Goal: Task Accomplishment & Management: Manage account settings

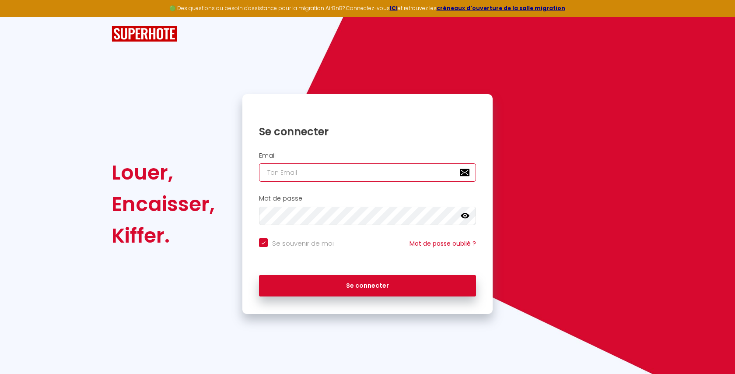
type input "[EMAIL_ADDRESS][DOMAIN_NAME]"
checkbox input "true"
click at [348, 172] on input "[EMAIL_ADDRESS][DOMAIN_NAME]" at bounding box center [367, 172] width 217 height 18
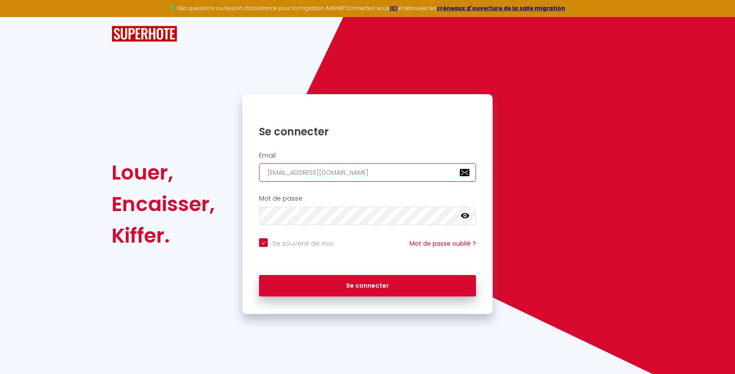
paste input "[EMAIL_ADDRESS]"
type input "[EMAIL_ADDRESS][DOMAIN_NAME]"
checkbox input "true"
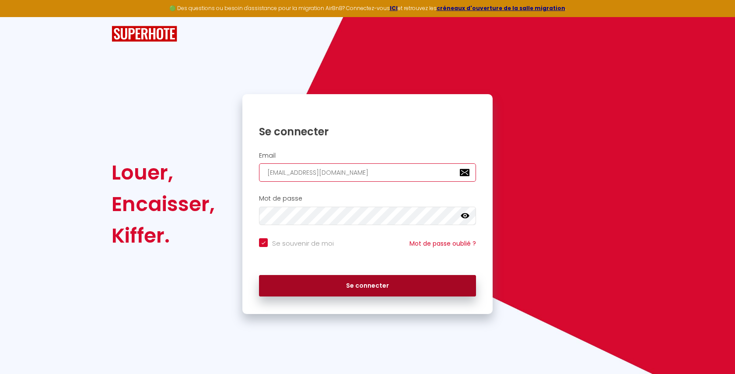
type input "[EMAIL_ADDRESS][DOMAIN_NAME]"
click at [309, 281] on button "Se connecter" at bounding box center [367, 286] width 217 height 22
checkbox input "true"
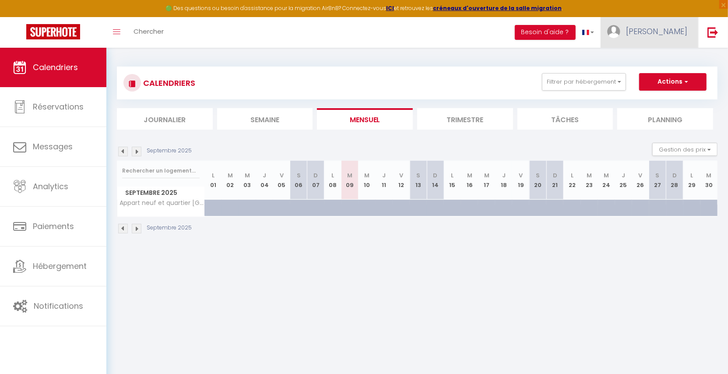
click at [632, 32] on span "[PERSON_NAME]" at bounding box center [656, 31] width 61 height 11
click at [650, 74] on link "Équipe" at bounding box center [663, 76] width 65 height 15
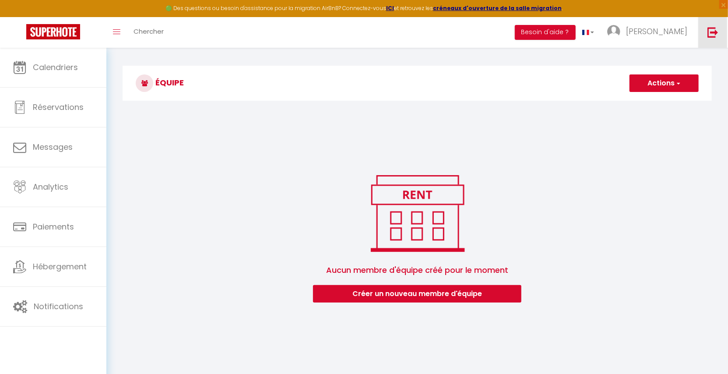
click at [709, 34] on img at bounding box center [712, 32] width 11 height 11
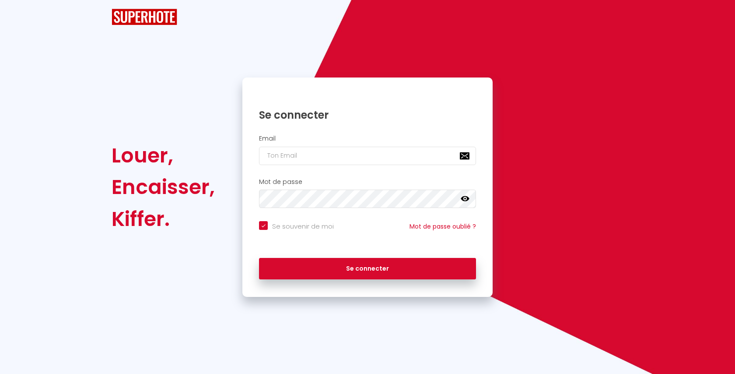
checkbox input "true"
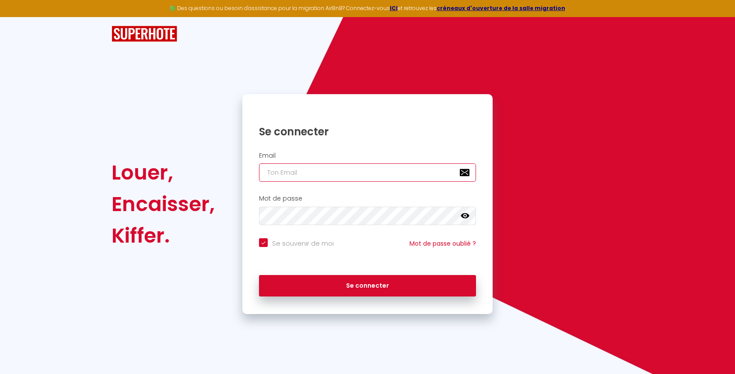
type input "[EMAIL_ADDRESS][DOMAIN_NAME]"
checkbox input "true"
click at [318, 170] on input "[EMAIL_ADDRESS][DOMAIN_NAME]" at bounding box center [367, 172] width 217 height 18
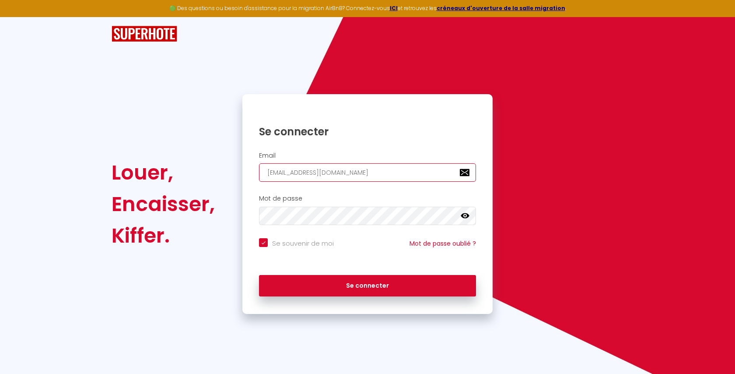
paste input "sgempire.immo@gmail"
type input "sgempire.immo@gmail.com"
checkbox input "true"
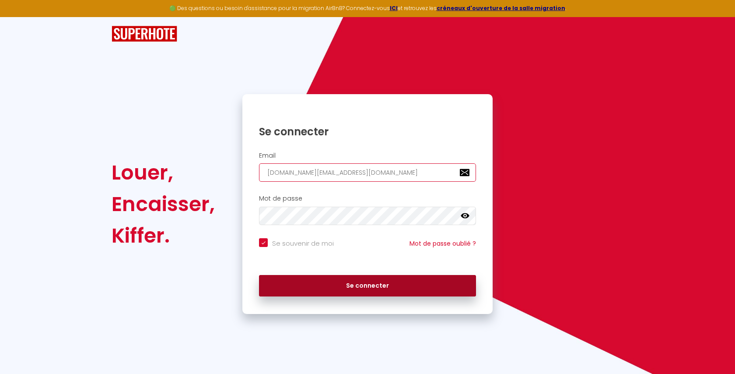
type input "sgempire.immo@gmail.com"
click at [316, 291] on button "Se connecter" at bounding box center [367, 286] width 217 height 22
checkbox input "true"
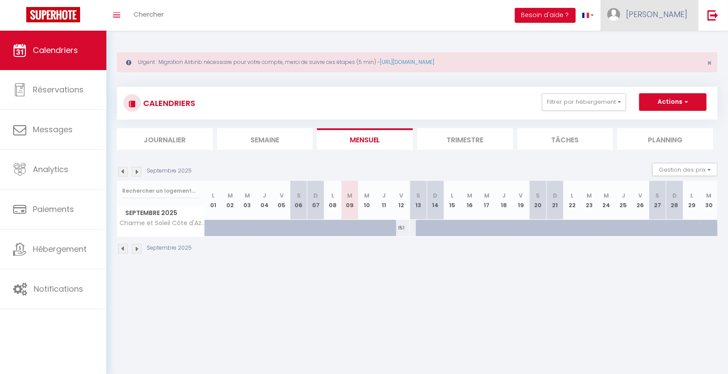
click at [676, 12] on span "Sarah" at bounding box center [656, 14] width 61 height 11
click at [666, 60] on link "Équipe" at bounding box center [663, 59] width 65 height 15
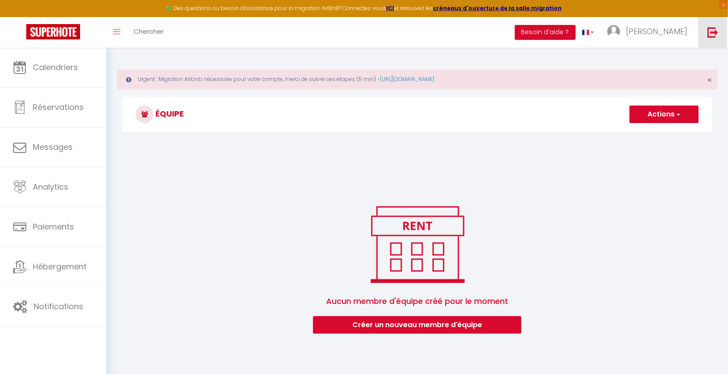
click at [715, 25] on link at bounding box center [712, 32] width 29 height 31
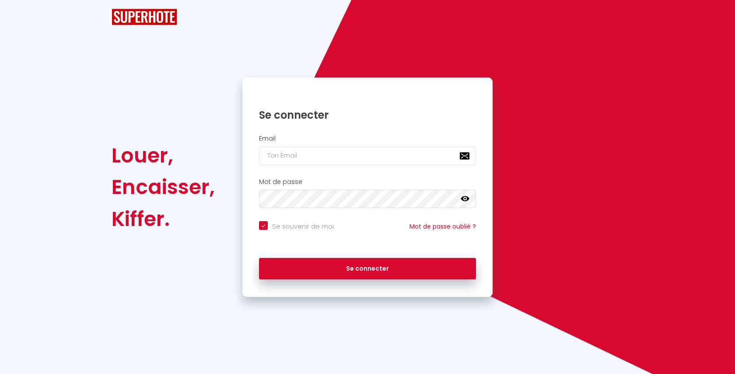
checkbox input "true"
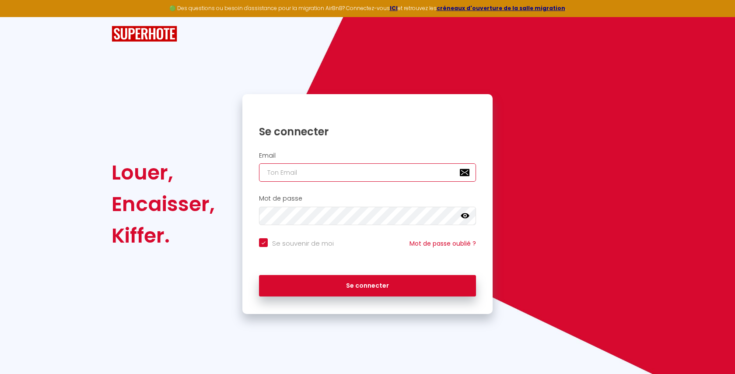
type input "[EMAIL_ADDRESS][DOMAIN_NAME]"
checkbox input "true"
click at [313, 172] on input "[EMAIL_ADDRESS][DOMAIN_NAME]" at bounding box center [367, 172] width 217 height 18
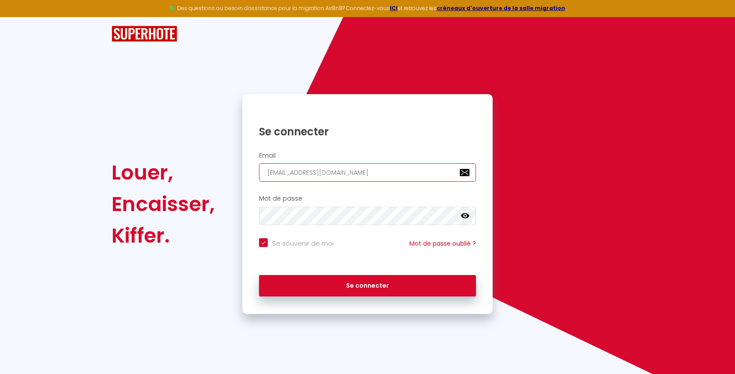
paste input "warmhouse.conciergerie@gmail"
type input "warmhouse.conciergerie@gmail.com"
checkbox input "true"
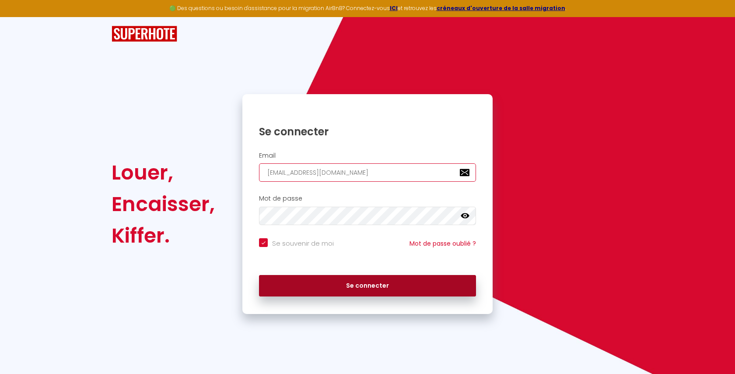
type input "warmhouse.conciergerie@gmail.com"
click at [311, 291] on button "Se connecter" at bounding box center [367, 286] width 217 height 22
checkbox input "true"
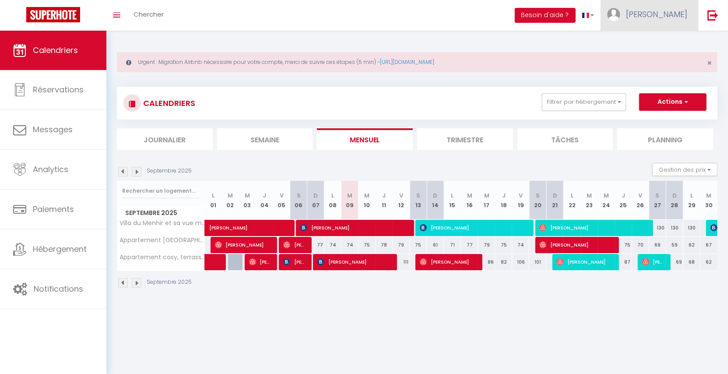
click at [688, 6] on link "Marc" at bounding box center [649, 15] width 98 height 31
click at [667, 55] on link "Équipe" at bounding box center [663, 59] width 65 height 15
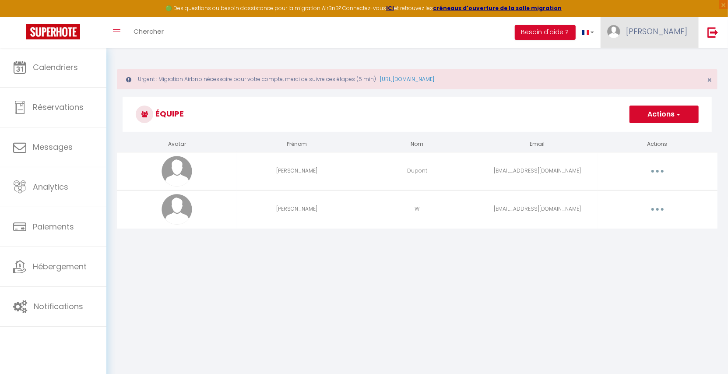
click at [674, 32] on span "Marc" at bounding box center [656, 31] width 61 height 11
click at [665, 65] on link "Paramètres" at bounding box center [663, 60] width 65 height 15
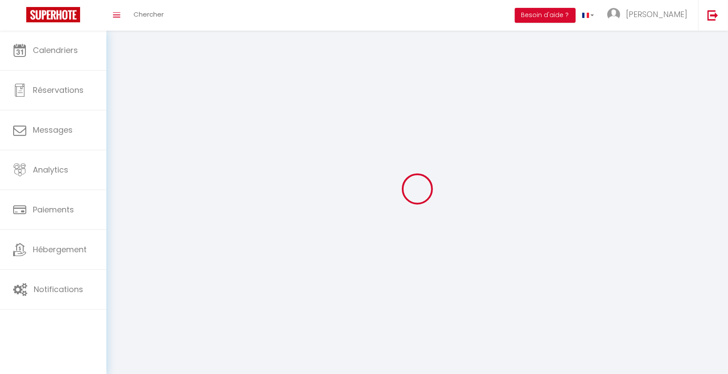
type input "Marc"
type input "WARME"
type input "0650371696"
type input "1bd de la mer,"
type input "29217"
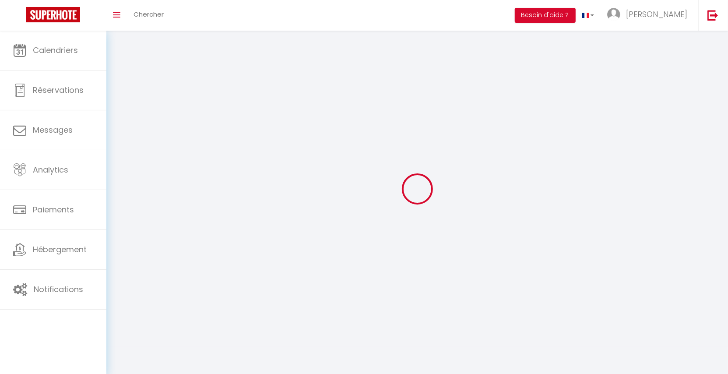
type input "Plougonvelin"
type input "MaStrO0en1bNEIv5FJvQtIHMA"
type input "S4E8miVmUXM5wMRUXtD0etmL2"
type input "MaStrO0en1bNEIv5FJvQtIHMA"
type input "S4E8miVmUXM5wMRUXtD0etmL2"
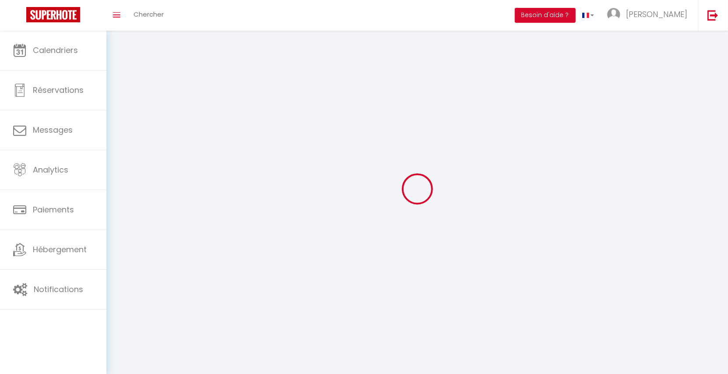
type input "https://app.superhote.com/#/get-available-rentals/S4E8miVmUXM5wMRUXtD0etmL2"
select select "28"
select select "fr"
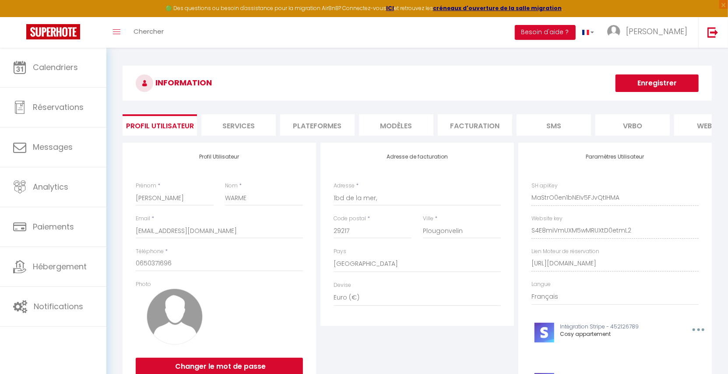
click at [289, 122] on li "Plateformes" at bounding box center [317, 124] width 74 height 21
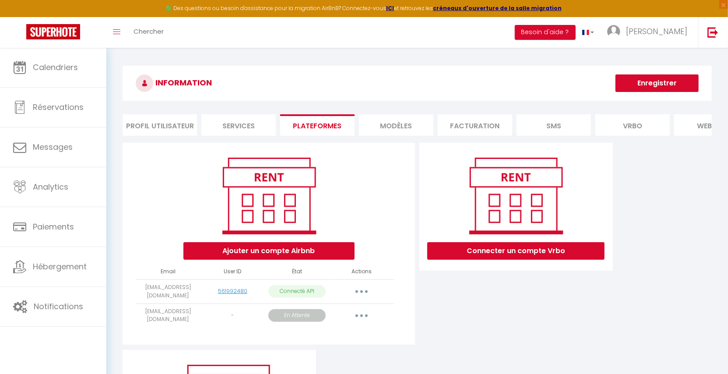
click at [715, 56] on div "INFORMATION Enregistrer Profil Utilisateur Services Plateformes MODÈLES Factura…" at bounding box center [416, 275] width 621 height 454
click at [716, 37] on img at bounding box center [712, 32] width 11 height 11
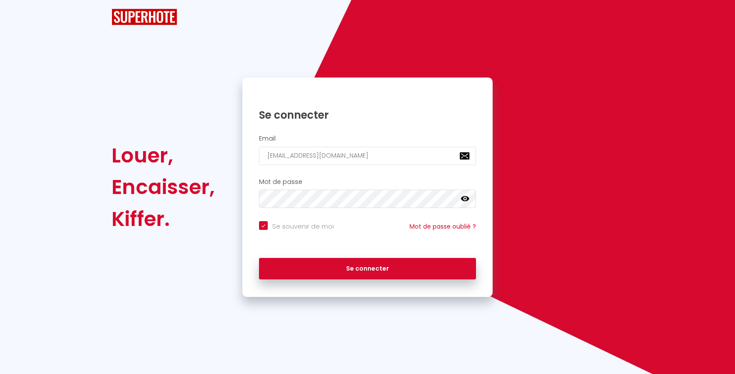
checkbox input "true"
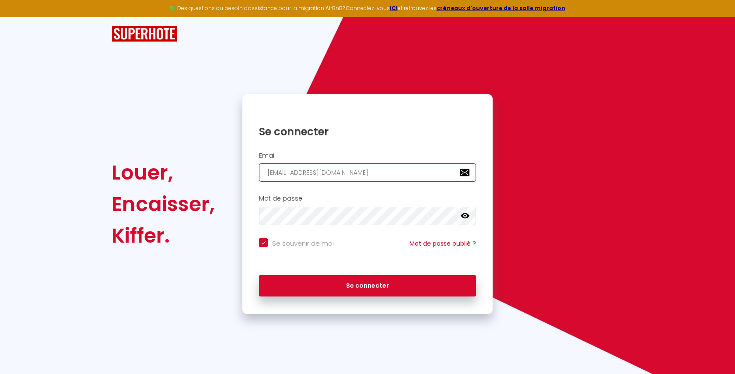
click at [330, 174] on input "l1@superhote.com" at bounding box center [367, 172] width 217 height 18
paste input "warmhouse.conciergerie@gmail"
type input "warmhouse.conciergerie@gmail.com"
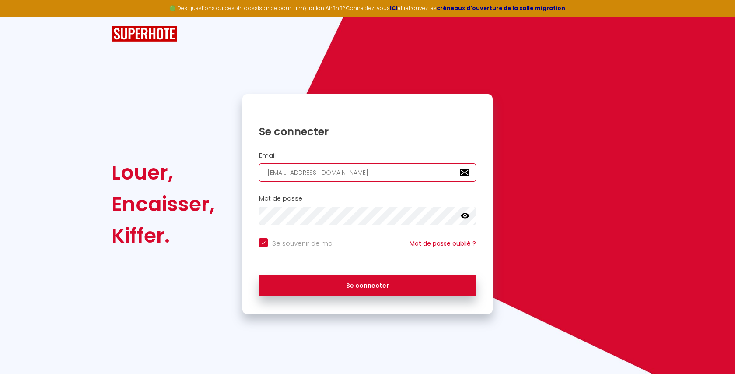
checkbox input "true"
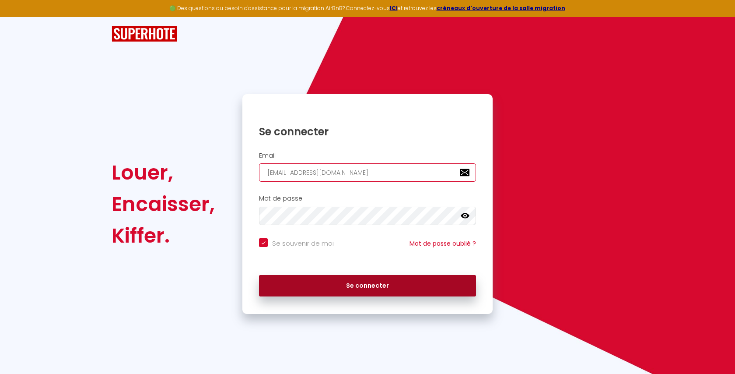
type input "warmhouse.conciergerie@gmail.com"
click at [311, 277] on button "Se connecter" at bounding box center [367, 286] width 217 height 22
checkbox input "true"
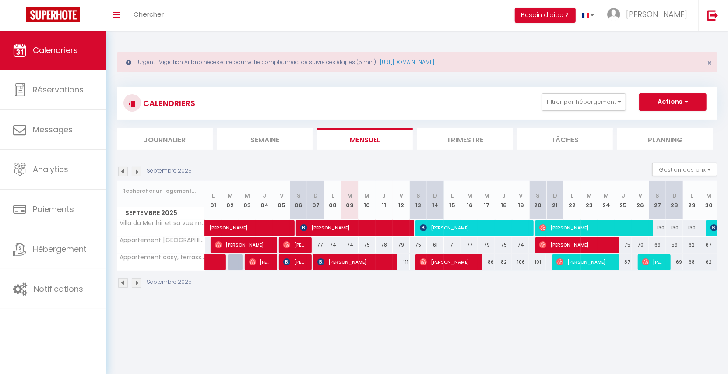
click at [135, 174] on img at bounding box center [137, 172] width 10 height 10
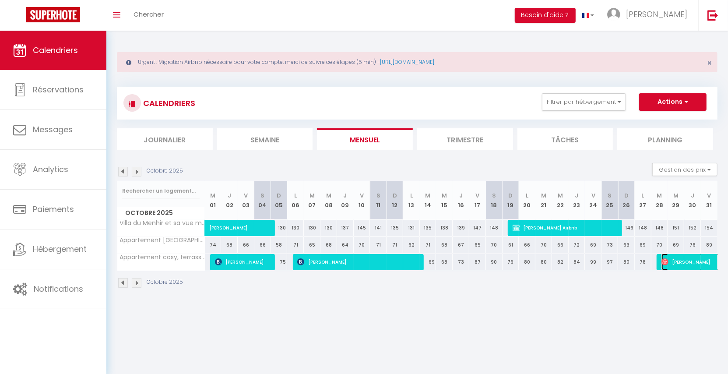
click at [677, 260] on span "Karine Gaudefroy" at bounding box center [701, 261] width 81 height 17
select select "OK"
select select "1"
select select "0"
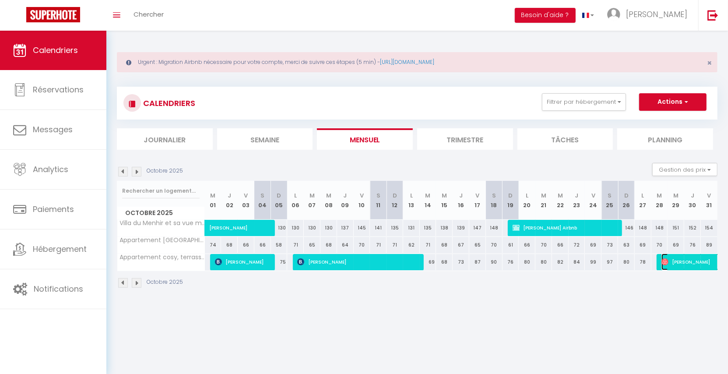
select select "1"
select select
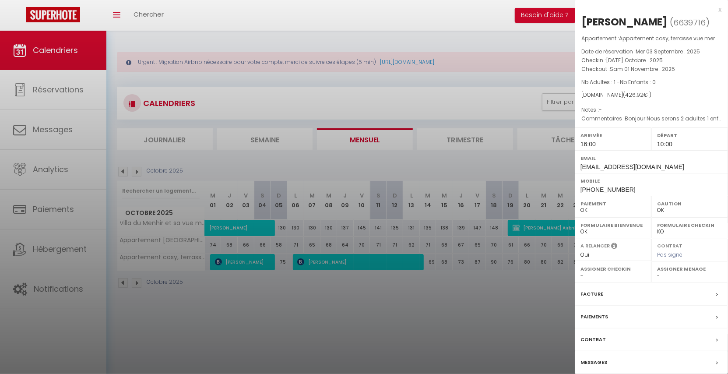
click at [699, 20] on span "6639716" at bounding box center [689, 22] width 32 height 11
copy span "6639716"
drag, startPoint x: 198, startPoint y: 313, endPoint x: 161, endPoint y: 296, distance: 41.1
click at [197, 313] on div at bounding box center [364, 187] width 728 height 374
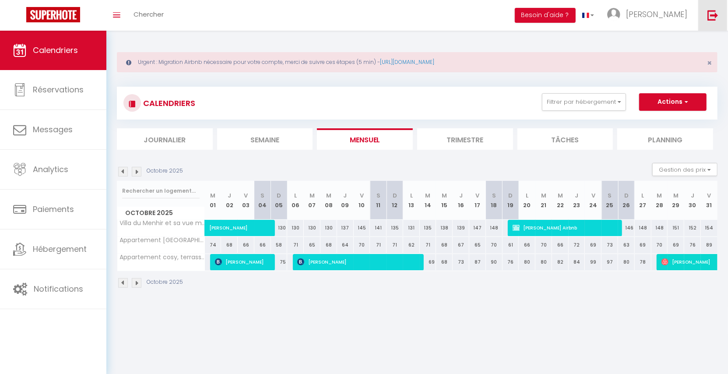
click at [716, 14] on img at bounding box center [712, 15] width 11 height 11
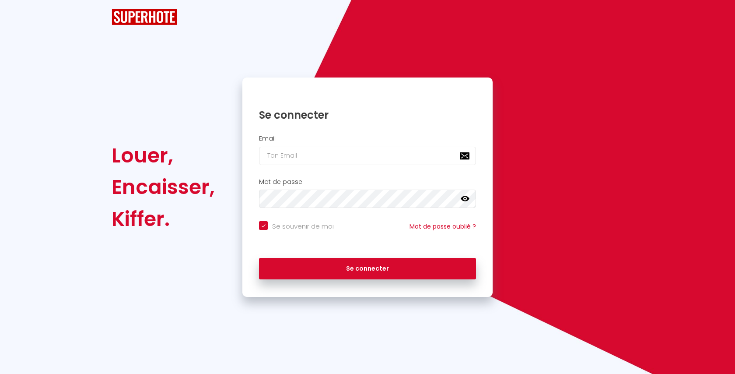
checkbox input "true"
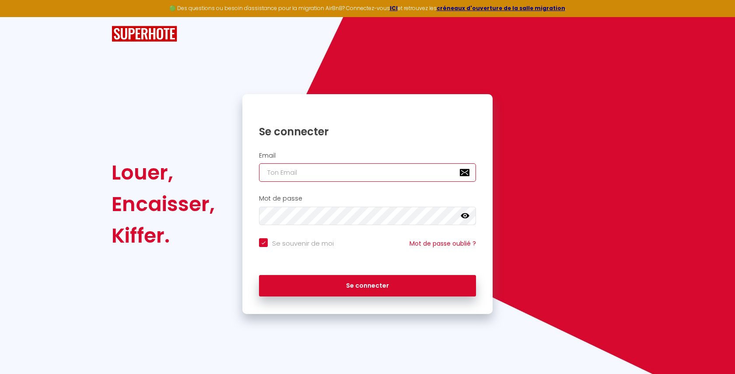
type input "[EMAIL_ADDRESS][DOMAIN_NAME]"
checkbox input "true"
click at [325, 172] on input "[EMAIL_ADDRESS][DOMAIN_NAME]" at bounding box center [367, 172] width 217 height 18
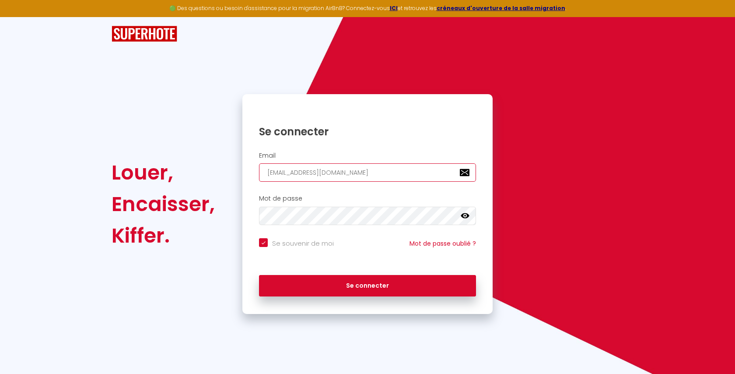
paste input "boubertlucie@gmail"
type input "boubertlucie@gmail.com"
checkbox input "true"
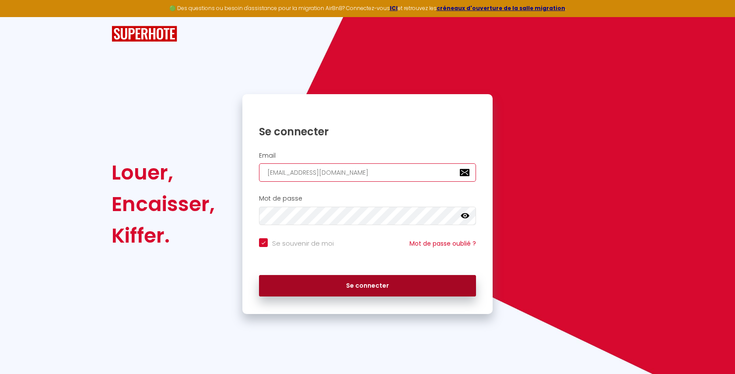
type input "boubertlucie@gmail.com"
click at [304, 287] on button "Se connecter" at bounding box center [367, 286] width 217 height 22
checkbox input "true"
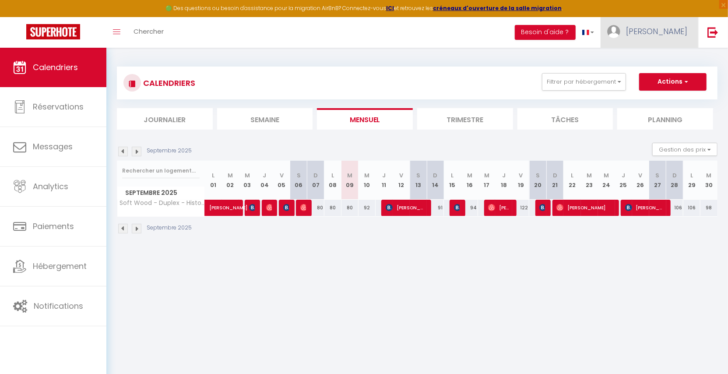
click at [678, 34] on span "Lucie" at bounding box center [656, 31] width 61 height 11
click at [655, 79] on link "Équipe" at bounding box center [663, 76] width 65 height 15
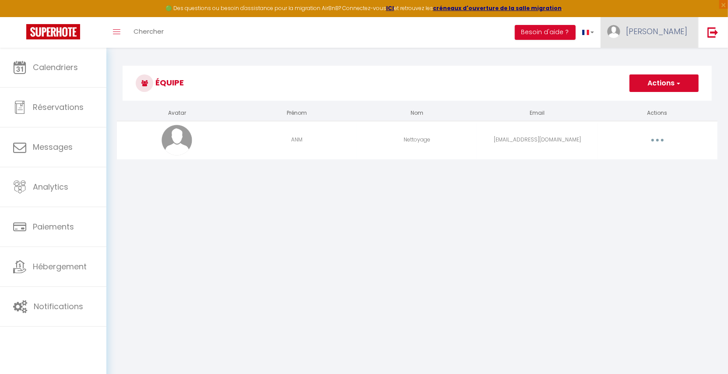
click at [671, 35] on span "Lucie" at bounding box center [656, 31] width 61 height 11
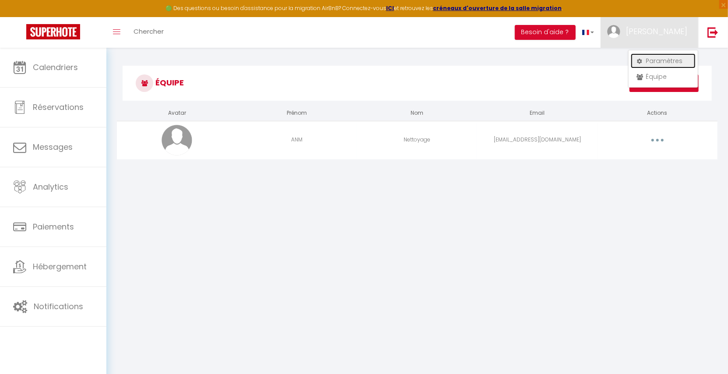
click at [664, 61] on link "Paramètres" at bounding box center [663, 60] width 65 height 15
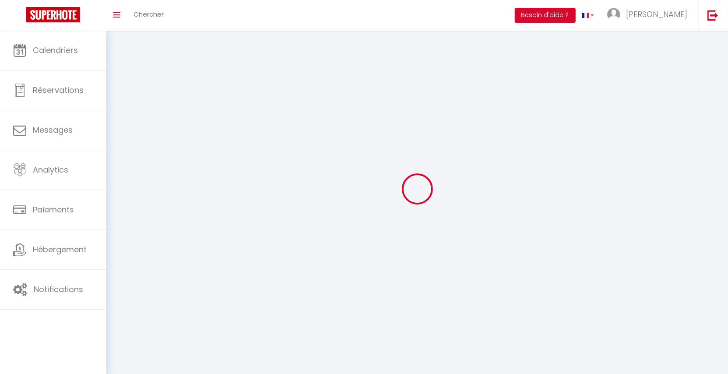
type input "IcGy1aJsi5kOdl6byuAioPE3C"
type input "L8GszpJYWvJPK1Rfn9xdFTuO2"
type input "https://app.superhote.com/#/get-available-rentals/L8GszpJYWvJPK1Rfn9xdFTuO2"
select select "fr"
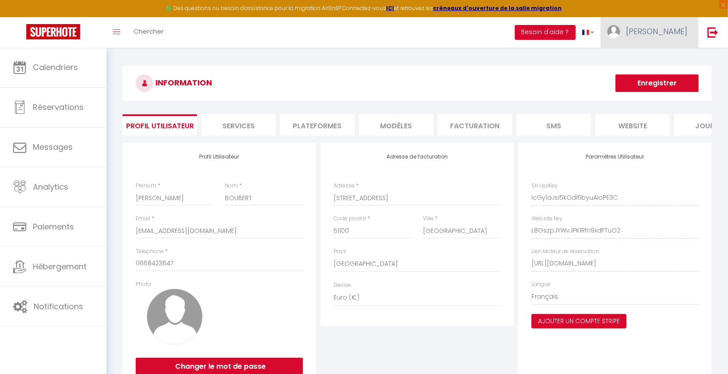
click at [681, 38] on link "Lucie" at bounding box center [649, 32] width 98 height 31
click at [667, 79] on link "Équipe" at bounding box center [663, 76] width 65 height 15
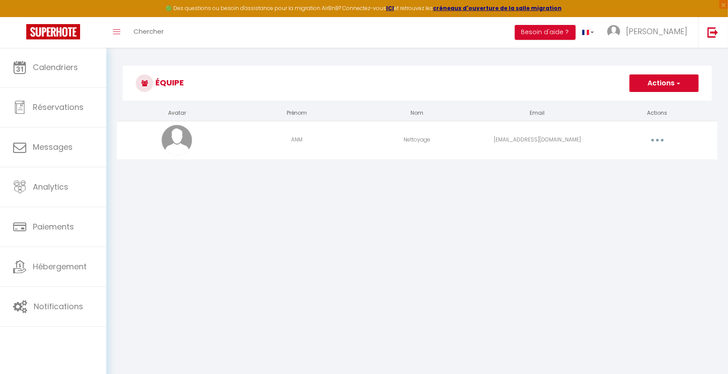
click at [660, 137] on button "button" at bounding box center [657, 140] width 25 height 14
click at [632, 157] on link "Editer" at bounding box center [634, 160] width 65 height 15
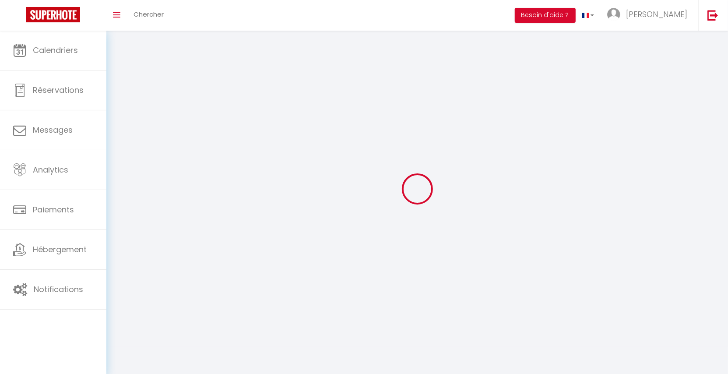
type input "ANM"
type input "Nettoyage"
type input "anmnettoyage51@gmail.com"
type textarea "https://app.superhote.com/#/connect/9Yn3UUV90n"
checkbox input "false"
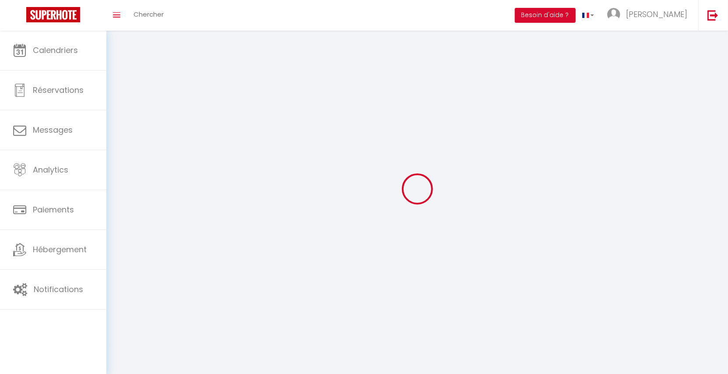
checkbox input "false"
checkbox input "true"
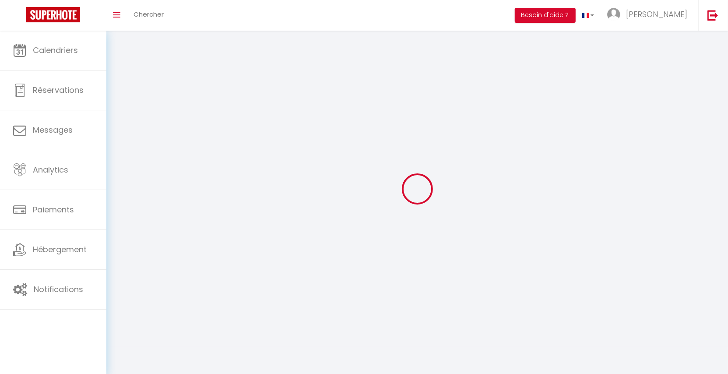
checkbox input "true"
checkbox input "false"
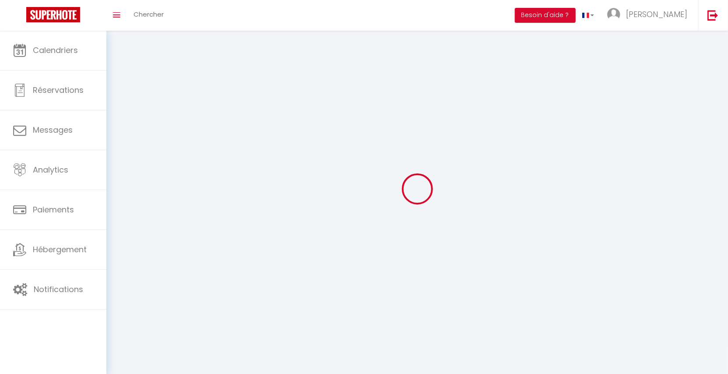
checkbox input "false"
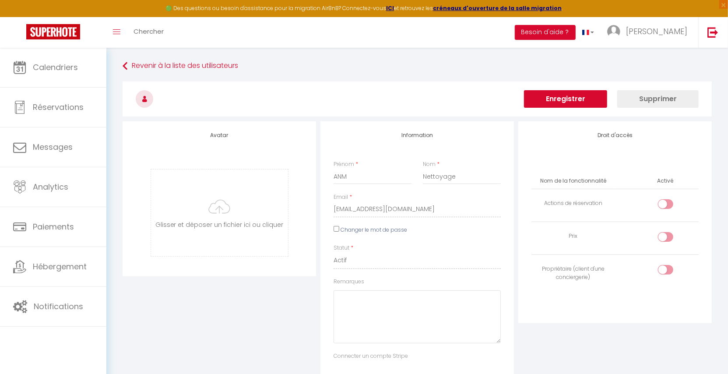
click at [405, 97] on h3 at bounding box center [417, 98] width 589 height 35
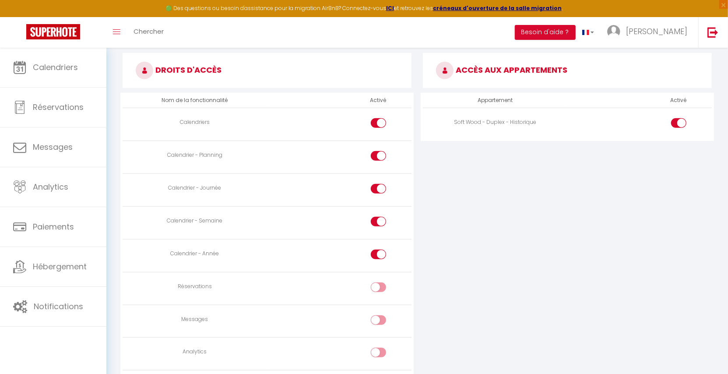
scroll to position [452, 0]
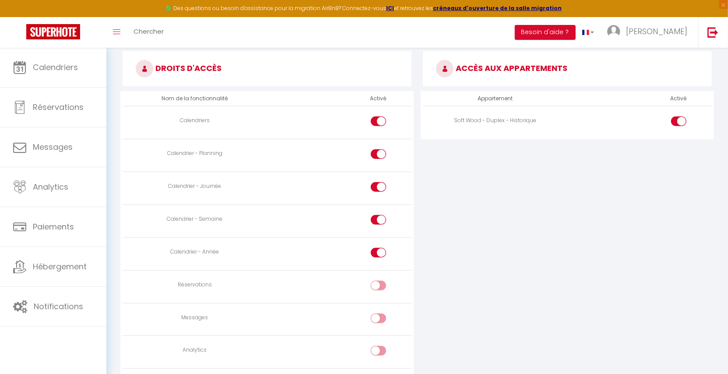
drag, startPoint x: 176, startPoint y: 287, endPoint x: 203, endPoint y: 293, distance: 27.5
click at [203, 293] on td "Réservations" at bounding box center [195, 286] width 144 height 33
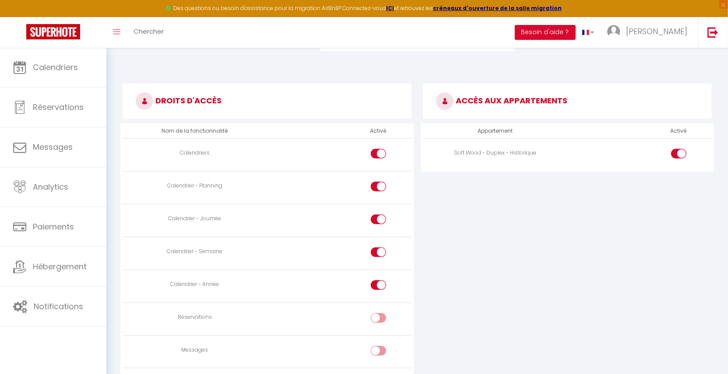
scroll to position [457, 0]
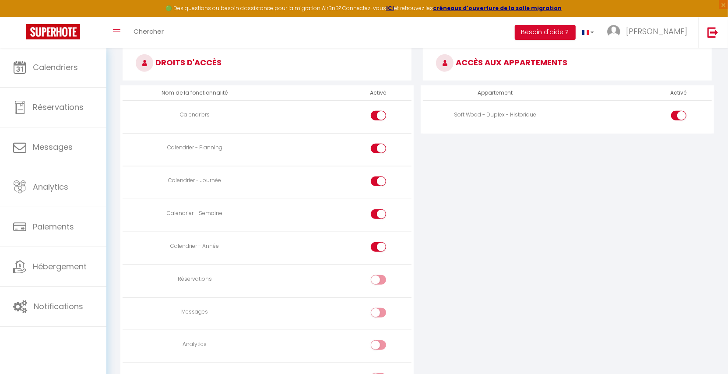
click at [425, 295] on div "ACCÈS AUX APPARTEMENTS Appartement Activé Soft Wood - Duplex - Historique" at bounding box center [567, 278] width 300 height 481
click at [382, 281] on input "checkbox" at bounding box center [385, 281] width 15 height 13
checkbox input "true"
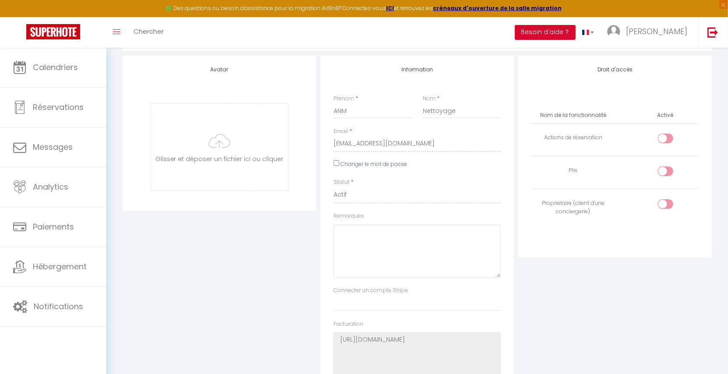
scroll to position [0, 0]
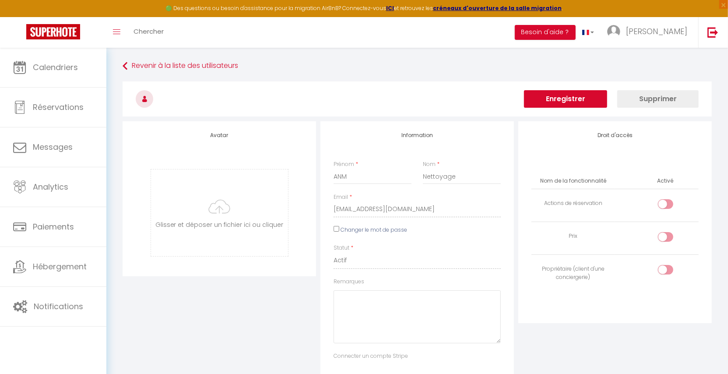
click at [666, 204] on input "checkbox" at bounding box center [672, 205] width 15 height 13
checkbox input "true"
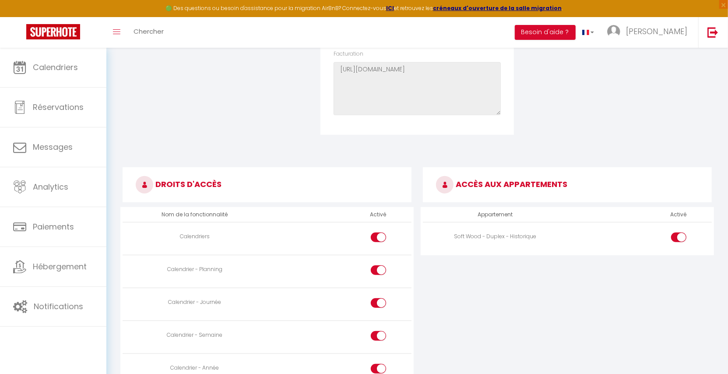
scroll to position [618, 0]
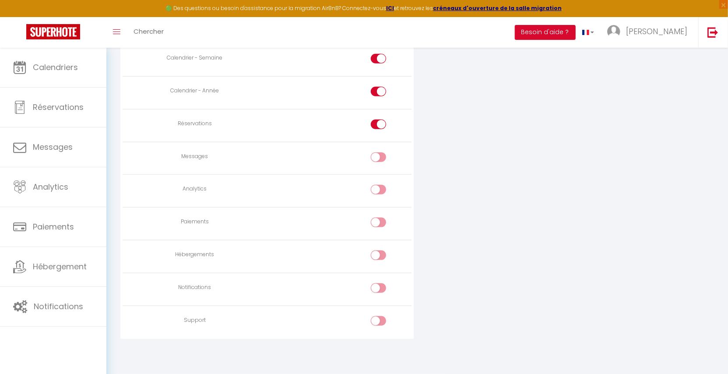
click at [377, 122] on div at bounding box center [378, 124] width 15 height 10
click at [378, 122] on input "checkbox" at bounding box center [385, 125] width 15 height 13
checkbox input "false"
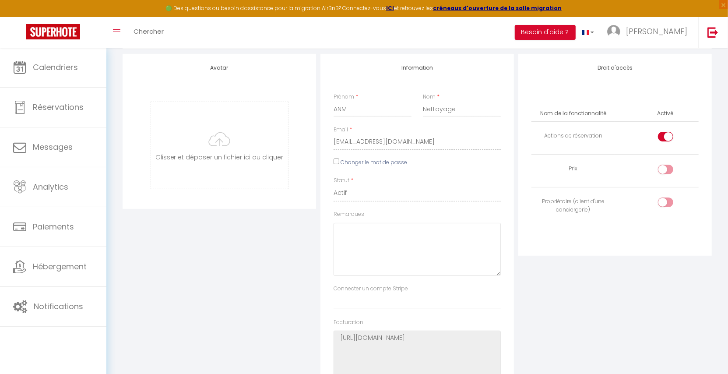
scroll to position [0, 0]
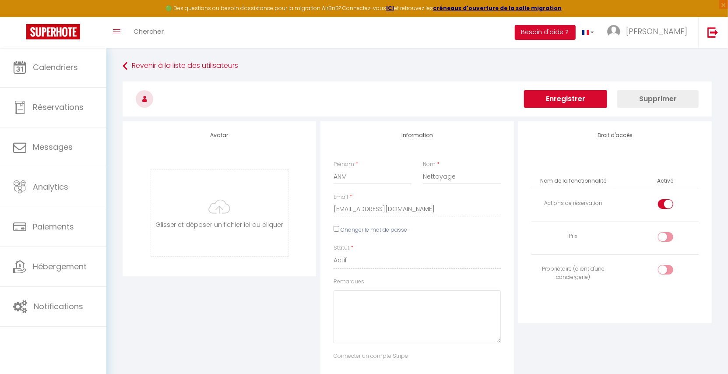
click at [667, 203] on input "checkbox" at bounding box center [672, 205] width 15 height 13
checkbox input "false"
click at [718, 36] on img at bounding box center [712, 32] width 11 height 11
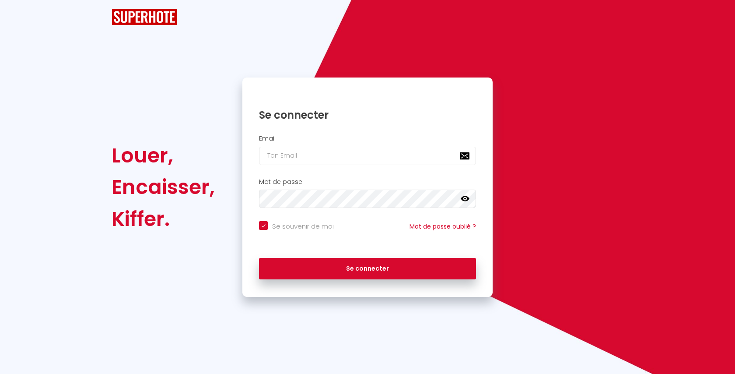
checkbox input "true"
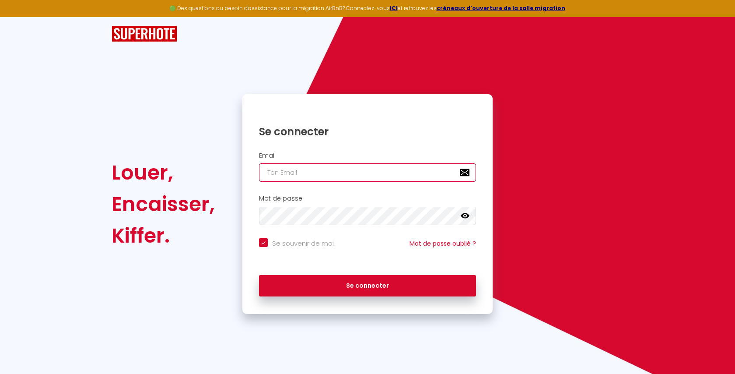
type input "l1@superhote.com"
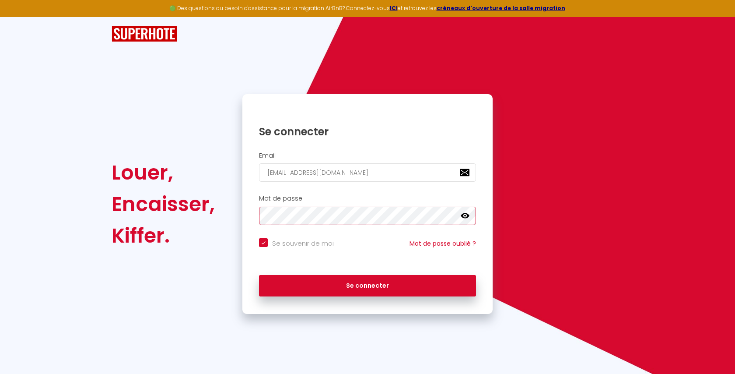
checkbox input "true"
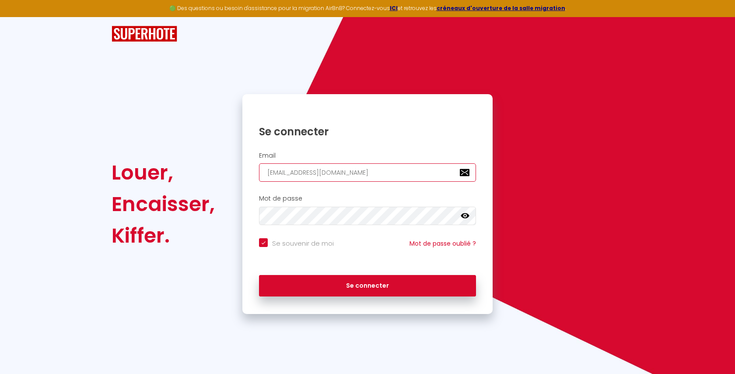
click at [356, 173] on input "l1@superhote.com" at bounding box center [367, 172] width 217 height 18
paste input "apparenthese@gmail"
type input "apparenthese@gmail.com"
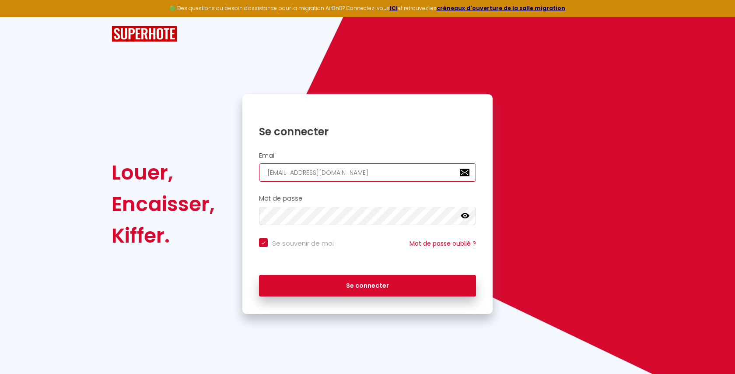
checkbox input "true"
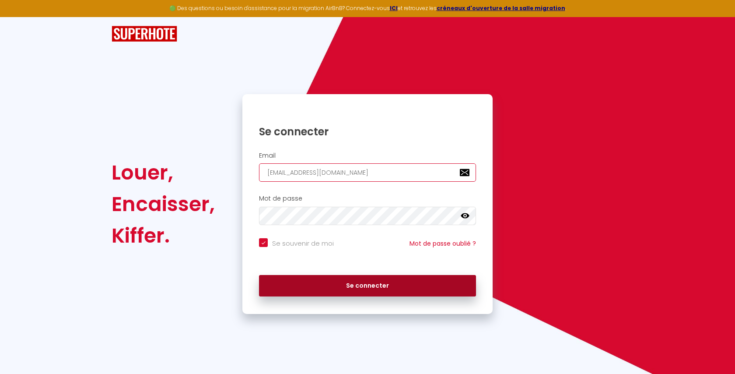
type input "apparenthese@gmail.com"
click at [315, 282] on button "Se connecter" at bounding box center [367, 286] width 217 height 22
checkbox input "true"
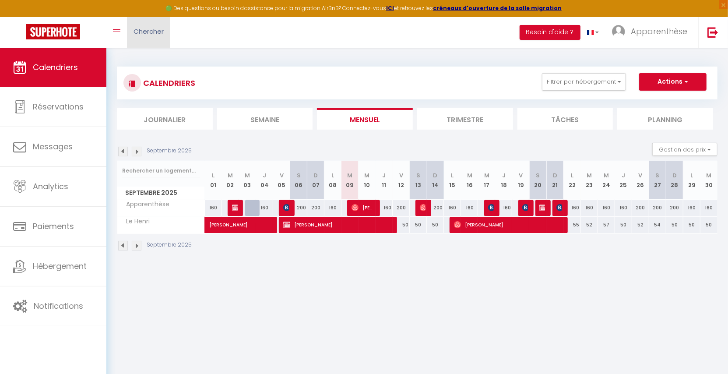
click at [147, 34] on span "Chercher" at bounding box center [148, 31] width 30 height 9
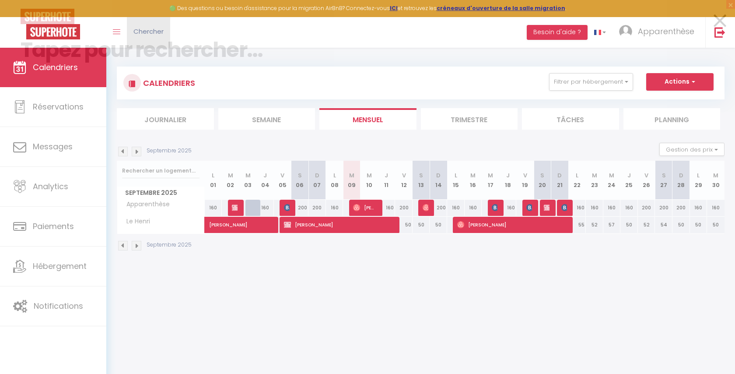
paste input "6688392"
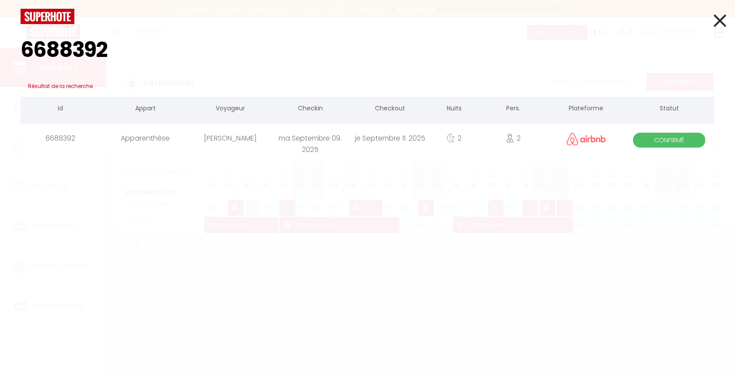
type input "6688392"
click at [331, 138] on div "ma Septembre 09. 2025" at bounding box center [310, 138] width 80 height 28
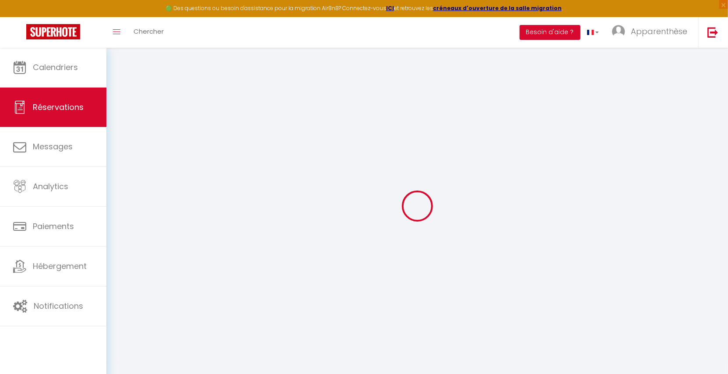
select select
checkbox input "false"
select select
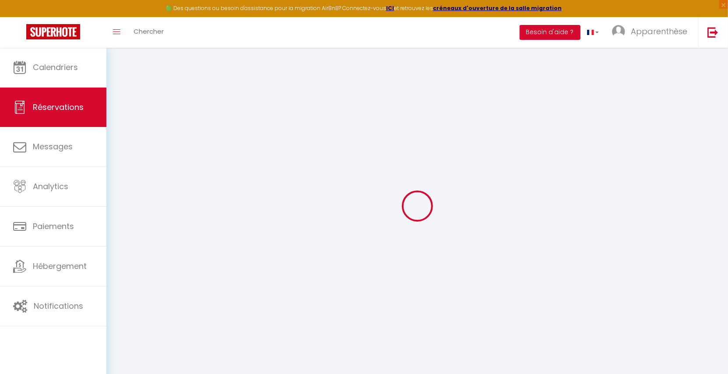
select select
checkbox input "false"
select select
type input "8.01"
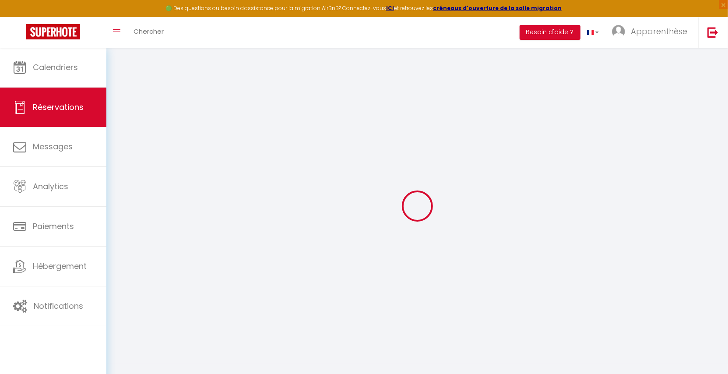
select select
checkbox input "false"
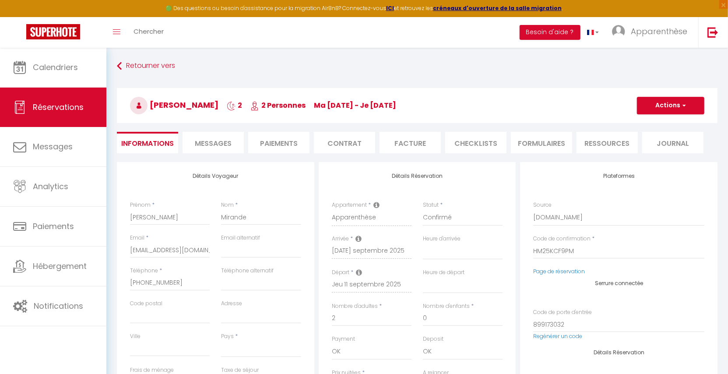
select select
checkbox input "false"
select select
click at [221, 147] on span "Messages" at bounding box center [213, 143] width 37 height 10
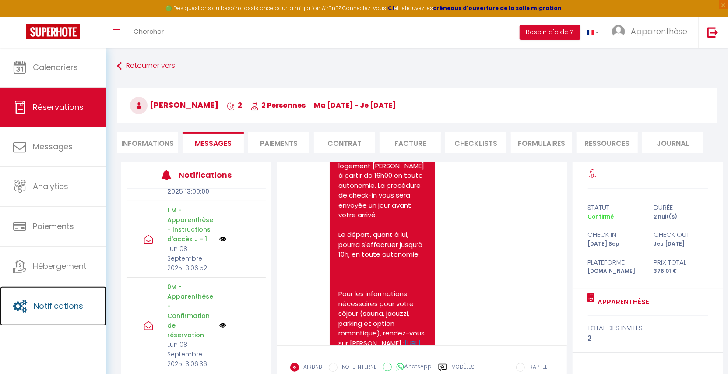
scroll to position [489, 0]
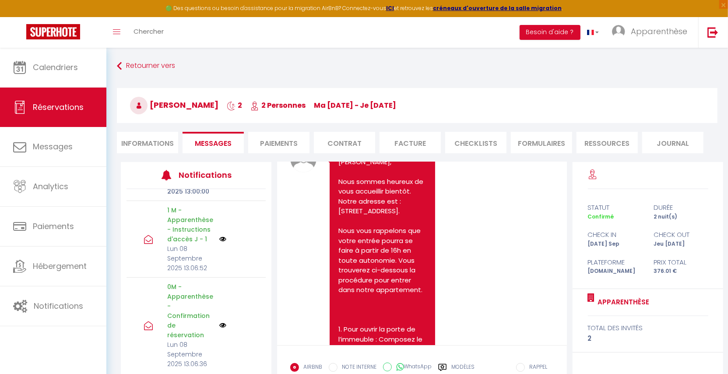
click at [219, 239] on img at bounding box center [222, 238] width 7 height 7
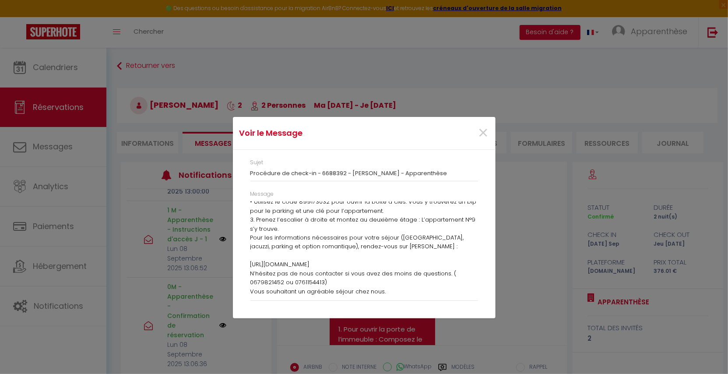
scroll to position [0, 0]
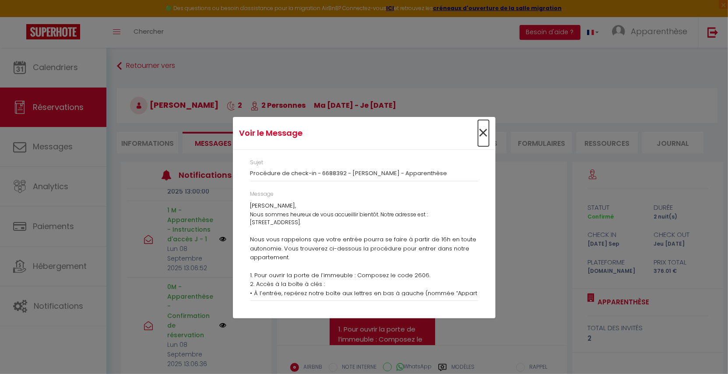
click at [483, 134] on span "×" at bounding box center [483, 133] width 11 height 26
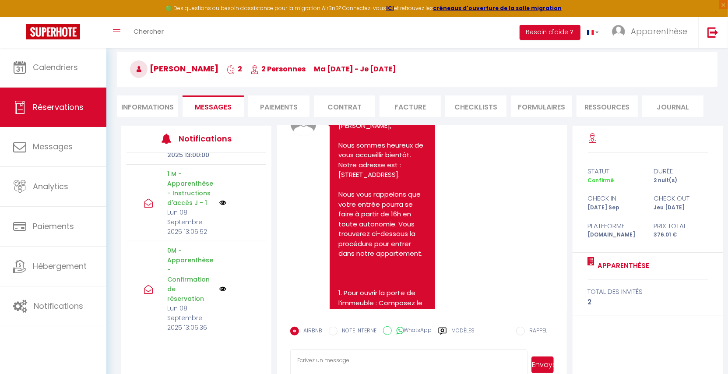
scroll to position [41, 0]
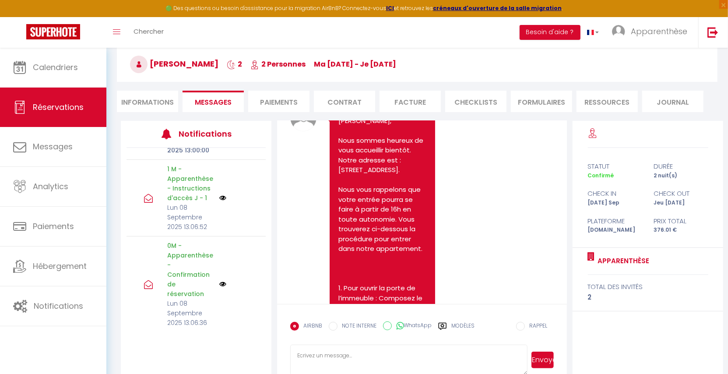
click at [198, 222] on p "Lun 08 Septembre 2025 13:06:52" at bounding box center [190, 217] width 46 height 29
drag, startPoint x: 195, startPoint y: 225, endPoint x: 201, endPoint y: 228, distance: 6.3
click at [201, 228] on p "Lun 08 Septembre 2025 13:06:52" at bounding box center [190, 217] width 46 height 29
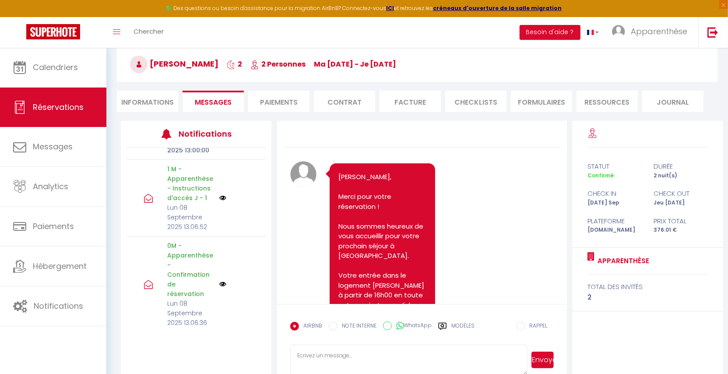
scroll to position [2, 0]
click at [219, 282] on img at bounding box center [222, 284] width 7 height 7
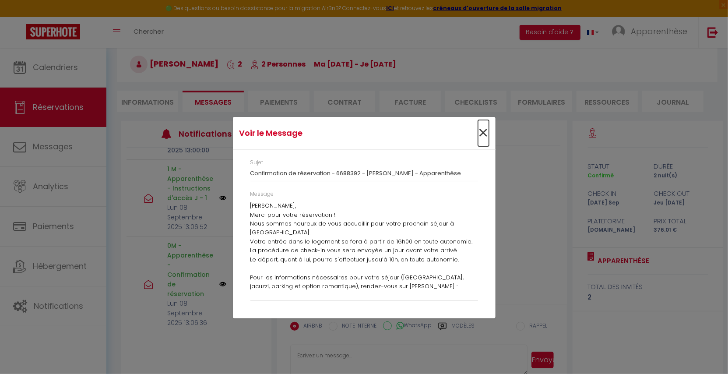
click at [484, 134] on span "×" at bounding box center [483, 133] width 11 height 26
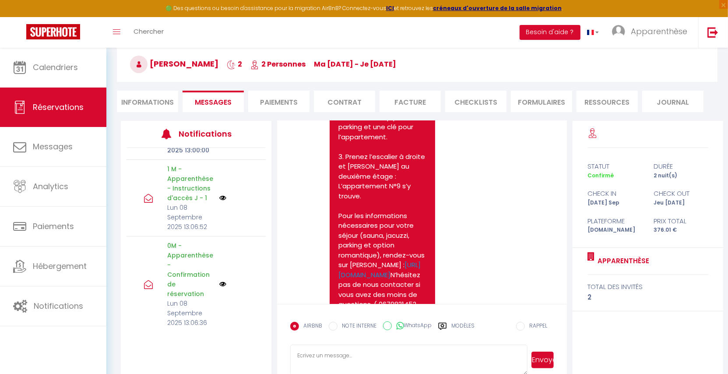
scroll to position [834, 0]
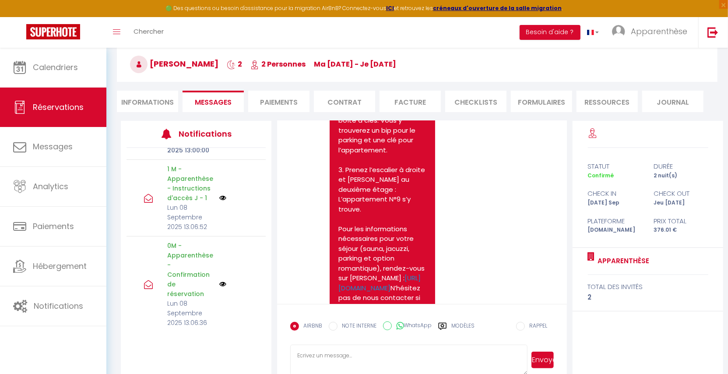
click at [219, 197] on img at bounding box center [222, 197] width 7 height 7
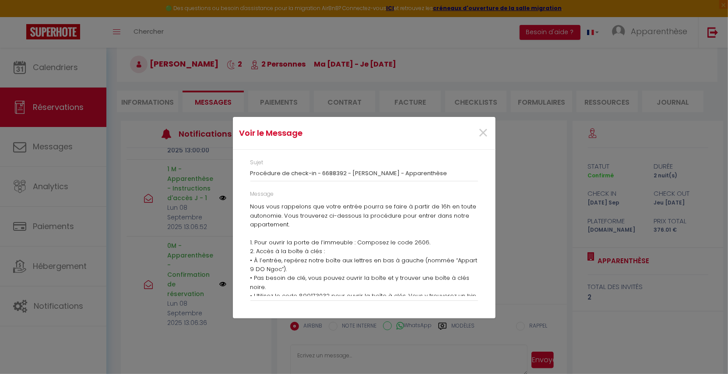
scroll to position [108, 0]
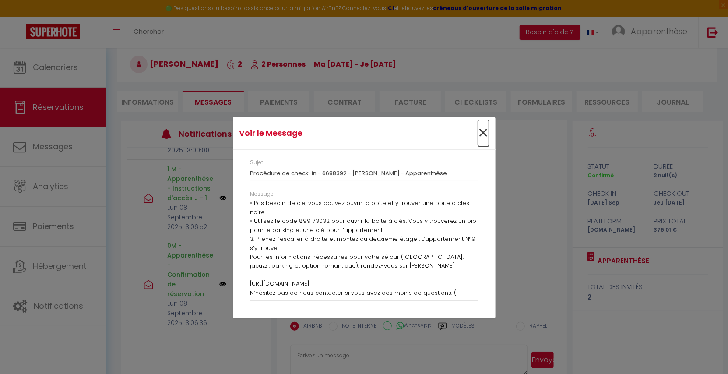
click at [481, 133] on span "×" at bounding box center [483, 133] width 11 height 26
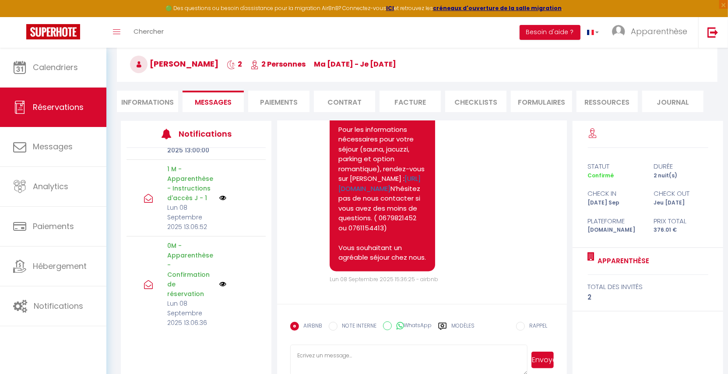
scroll to position [1041, 0]
click at [719, 38] on link at bounding box center [712, 32] width 29 height 31
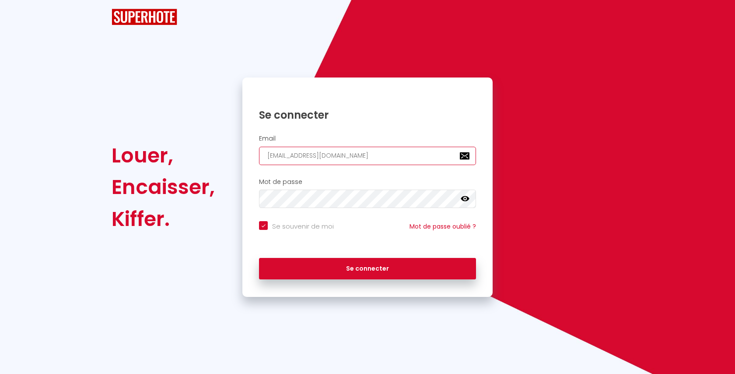
click at [356, 160] on input "l1@superhote.com" at bounding box center [367, 156] width 217 height 18
checkbox input "true"
click at [356, 160] on div "Email l1@superhote.com" at bounding box center [367, 150] width 239 height 30
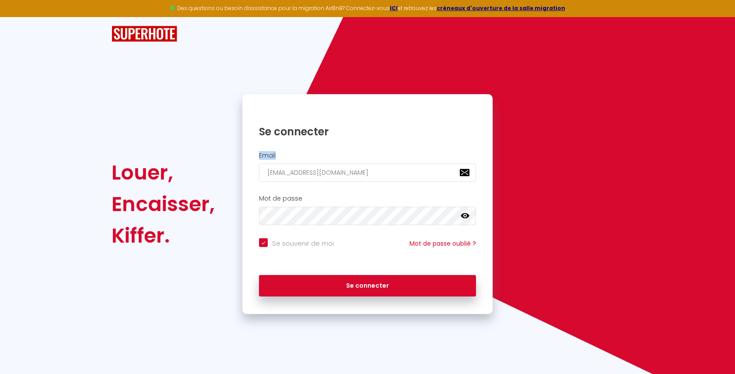
click at [356, 160] on div "Email l1@superhote.com" at bounding box center [367, 167] width 239 height 30
click at [345, 174] on input "l1@superhote.com" at bounding box center [367, 172] width 217 height 18
paste input "baconciergerie@gmail"
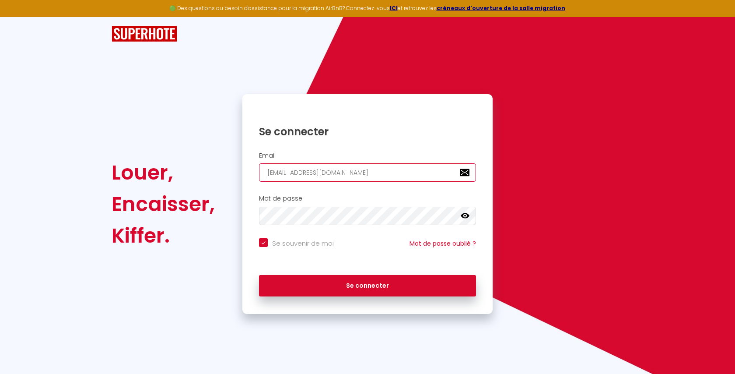
type input "baconciergerie@gmail.com"
checkbox input "true"
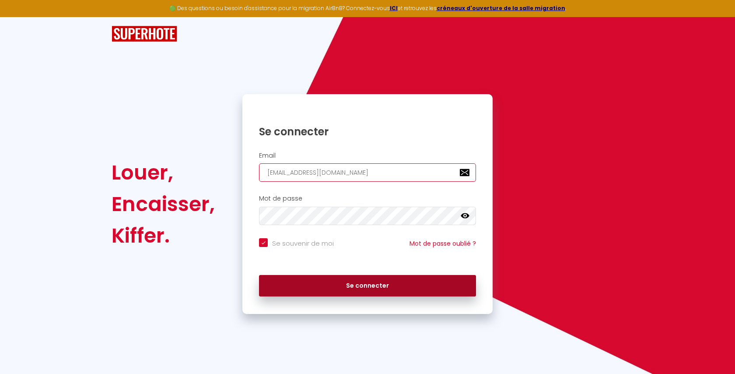
type input "baconciergerie@gmail.com"
click at [323, 292] on button "Se connecter" at bounding box center [367, 286] width 217 height 22
checkbox input "true"
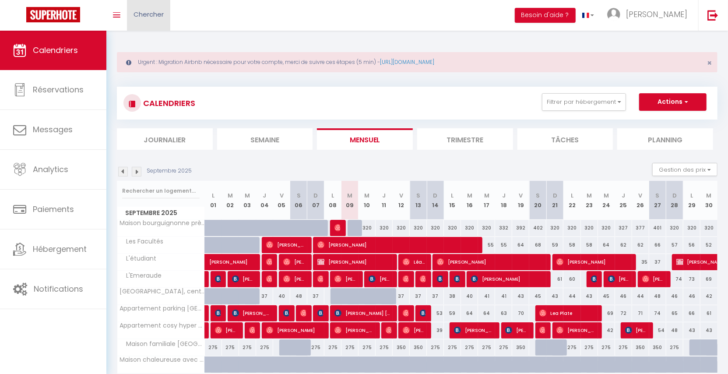
click at [146, 11] on span "Chercher" at bounding box center [148, 14] width 30 height 9
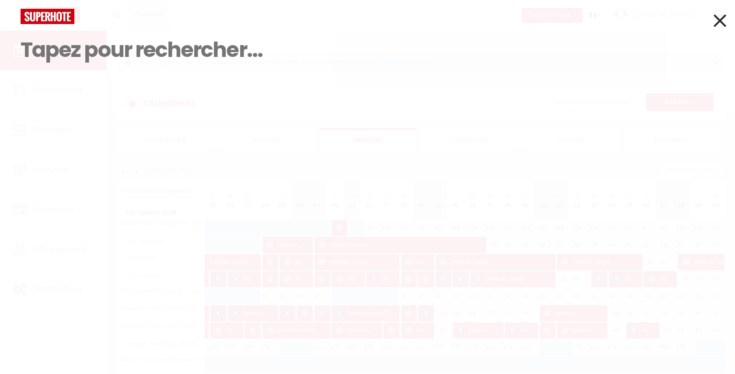
paste input "6686629"
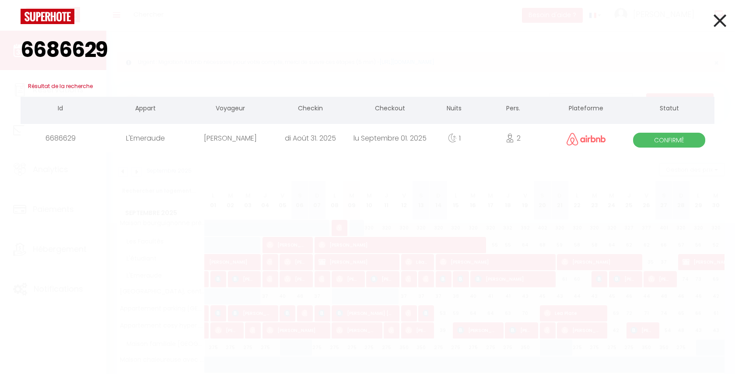
type input "6686629"
click at [306, 133] on div "di Août 31. 2025" at bounding box center [310, 138] width 80 height 28
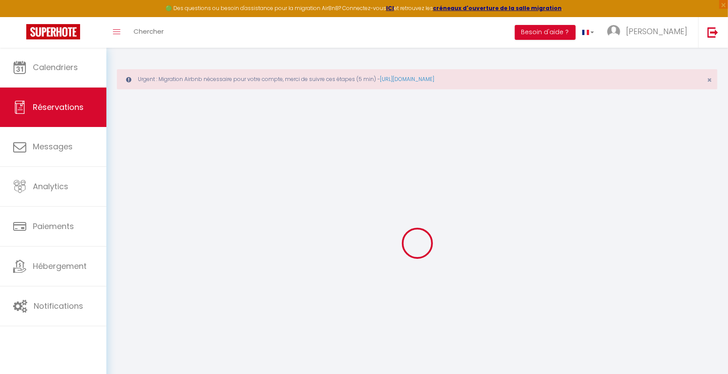
type input "Hitomi"
type input "Terao"
type input "76ooifylwjsrkrfqg7oxwnfib6tx@reply.superhote.com"
type input "+818066369481"
select select
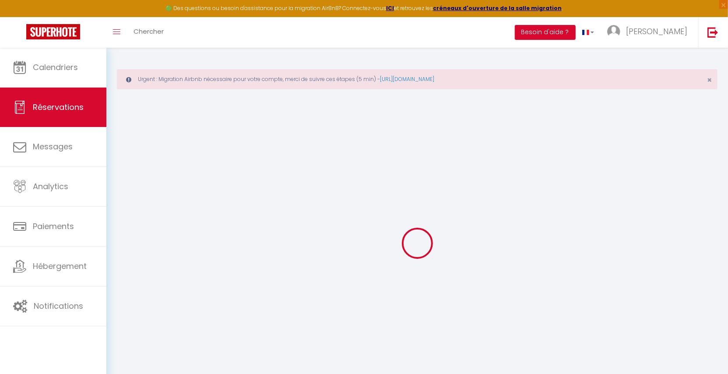
type input "2.99"
select select "72800"
select select "1"
select select
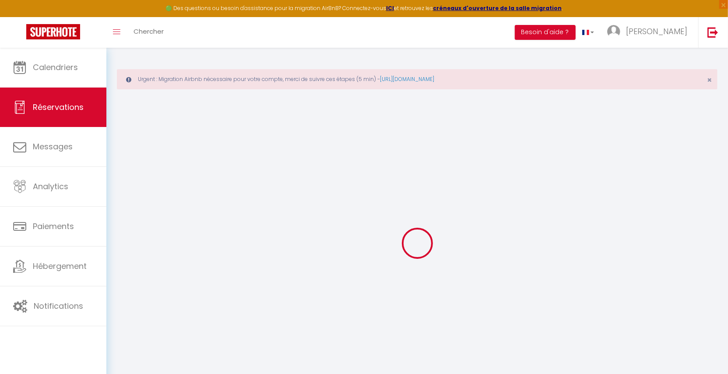
type input "2"
select select "12"
select select
type input "63"
checkbox input "false"
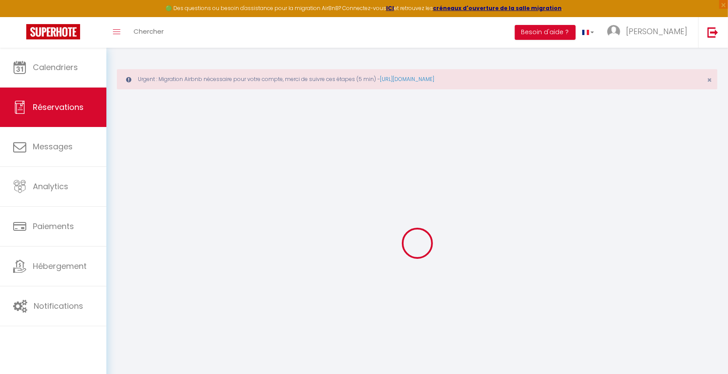
type input "0"
select select "1"
type input "25"
type input "0"
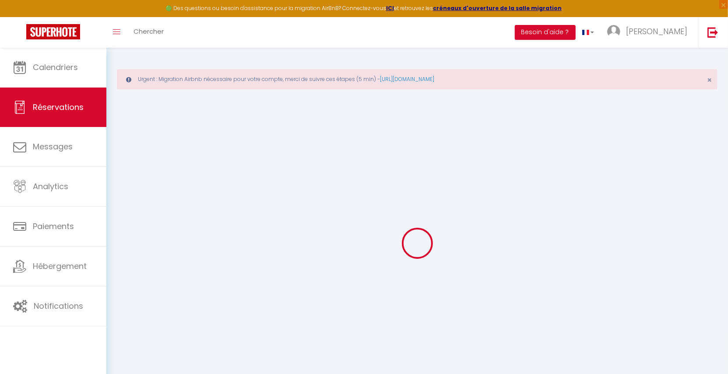
select select
select select "15"
checkbox input "false"
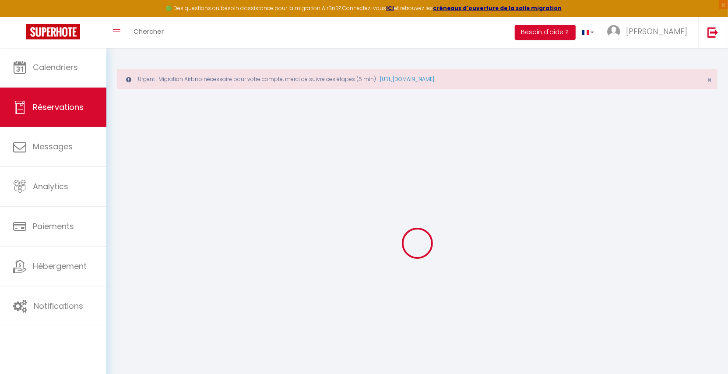
select select
checkbox input "false"
select select
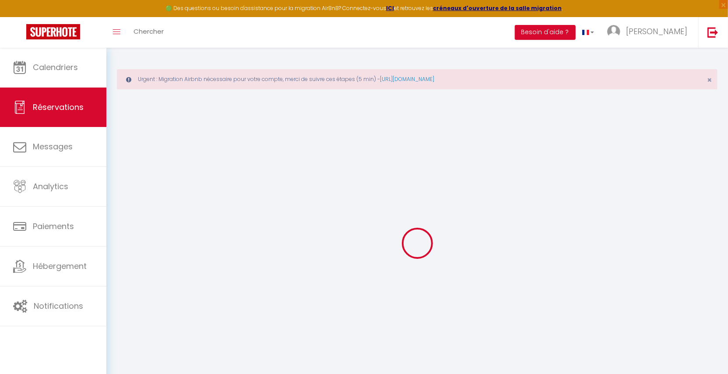
select select
checkbox input "false"
select select
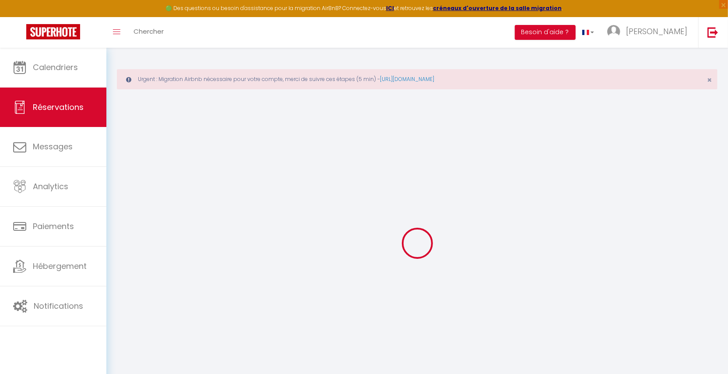
select select
checkbox input "false"
select select
type input "20"
type input "3.47"
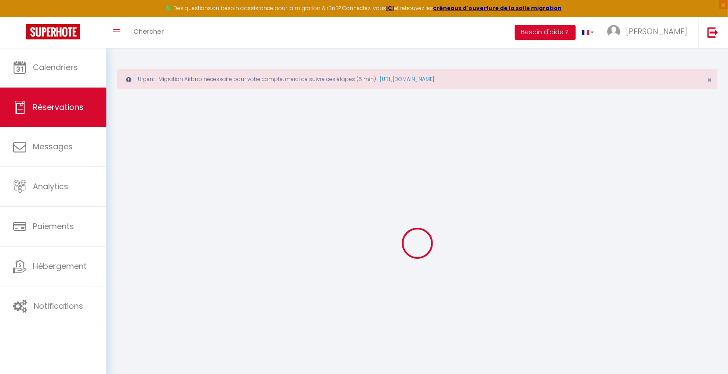
select select
checkbox input "false"
select select
checkbox input "false"
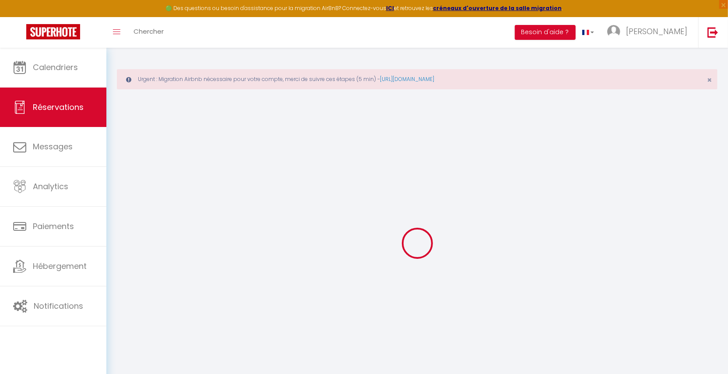
select select
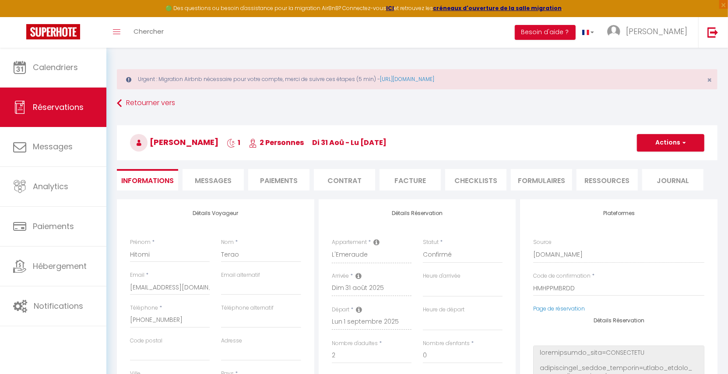
click at [218, 183] on span "Messages" at bounding box center [213, 181] width 37 height 10
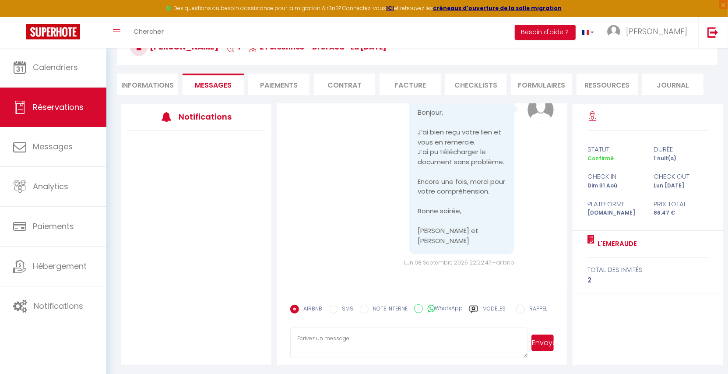
scroll to position [3159, 0]
drag, startPoint x: 467, startPoint y: 242, endPoint x: 411, endPoint y: 242, distance: 55.2
click at [411, 242] on div "Bonjour, J’ai bien reçu votre lien et vous en remercie. J’ai pu télécharger le …" at bounding box center [461, 176] width 105 height 155
copy pre "Hitomi et Cedric"
click at [320, 338] on textarea at bounding box center [408, 342] width 237 height 31
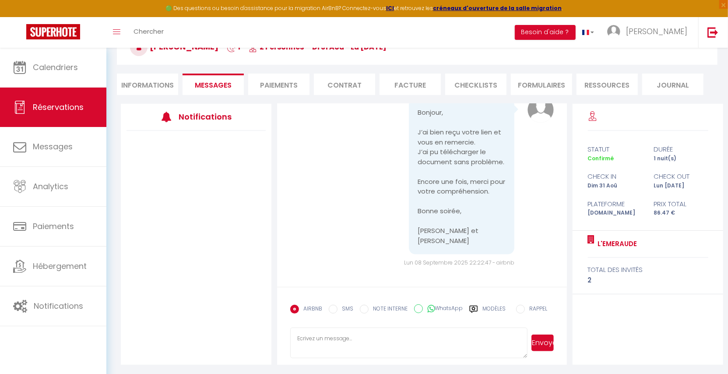
paste textarea "Hitomi et Cedric"
click at [293, 337] on textarea "Hitomi et Cedric" at bounding box center [408, 342] width 237 height 31
click at [369, 342] on textarea "Bonjour Hitomi et Cedric" at bounding box center [408, 342] width 237 height 31
drag, startPoint x: 298, startPoint y: 349, endPoint x: 293, endPoint y: 350, distance: 5.8
click at [293, 350] on textarea "Bonjour Hitomi et Cedric, je vous en prie :)" at bounding box center [408, 342] width 237 height 31
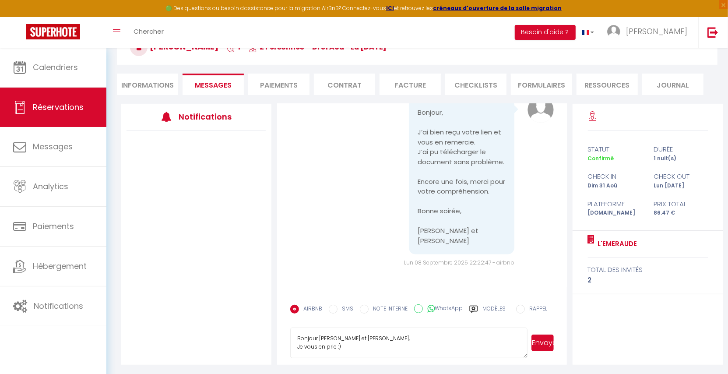
click at [295, 345] on textarea "Bonjour Hitomi et Cedric, Je vous en prie :)" at bounding box center [408, 342] width 237 height 31
click at [376, 345] on textarea "Bonjour Hitomi et Cedric, Parfait! Je vous en prie :)" at bounding box center [408, 342] width 237 height 31
type textarea "Bonjour Hitomi et Cedric, Parfait! Je vous en prie :) Très bonne soirée égaleme…"
click at [544, 343] on button "Envoyer" at bounding box center [542, 342] width 22 height 17
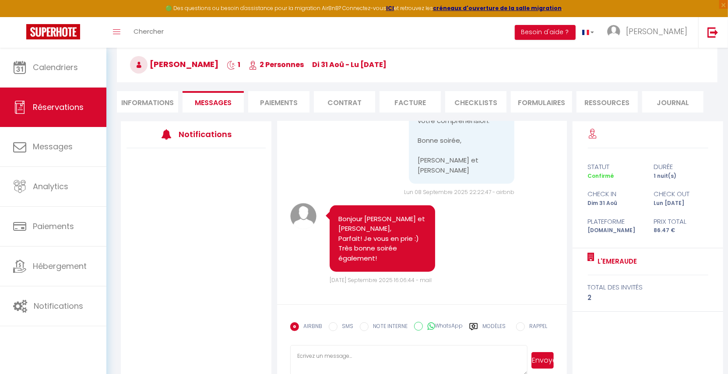
scroll to position [3237, 0]
click at [710, 37] on img at bounding box center [712, 32] width 11 height 11
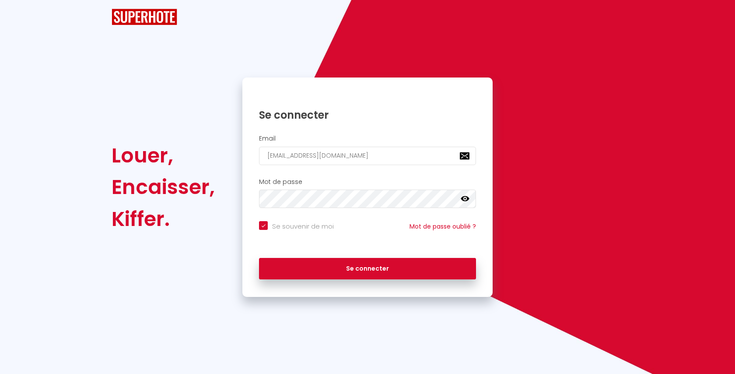
checkbox input "true"
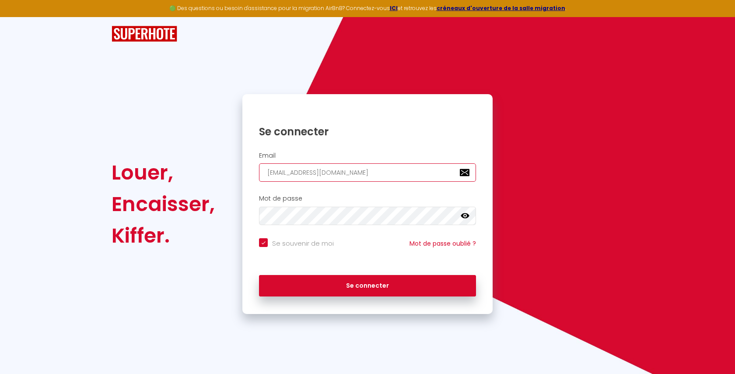
click at [336, 166] on input "l1@superhote.com" at bounding box center [367, 172] width 217 height 18
paste input "mnfsasu@gmail"
type input "[EMAIL_ADDRESS][DOMAIN_NAME]"
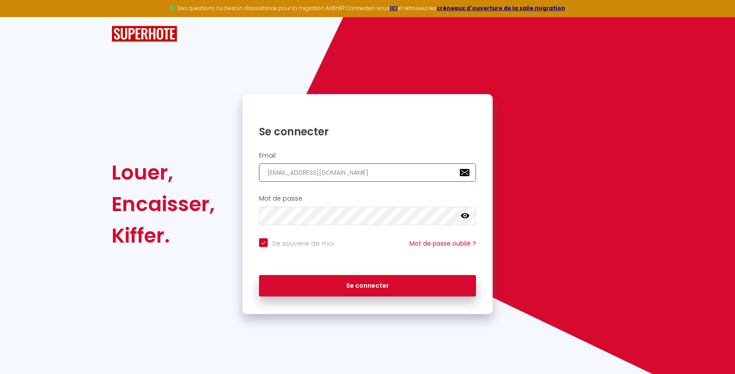
checkbox input "true"
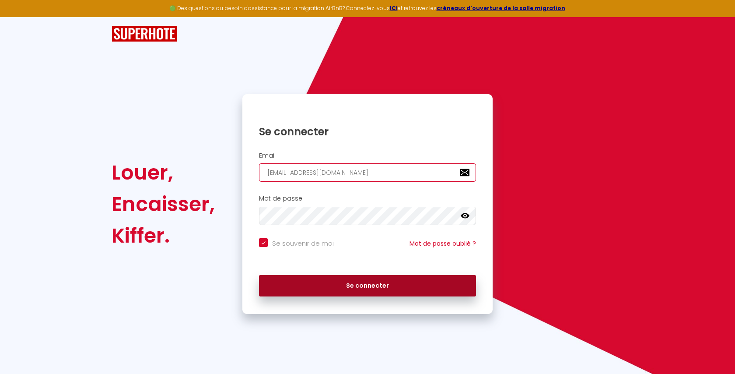
type input "[EMAIL_ADDRESS][DOMAIN_NAME]"
click at [313, 291] on button "Se connecter" at bounding box center [367, 286] width 217 height 22
checkbox input "true"
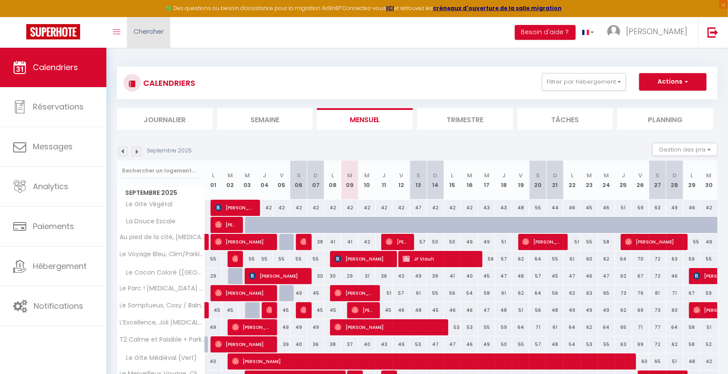
click at [147, 33] on span "Chercher" at bounding box center [148, 31] width 30 height 9
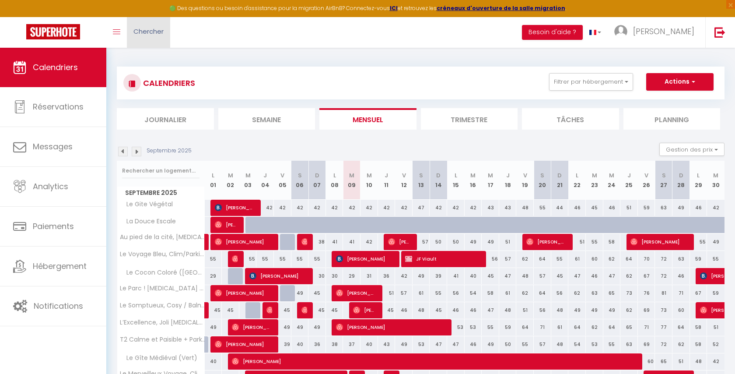
paste input "6393629762"
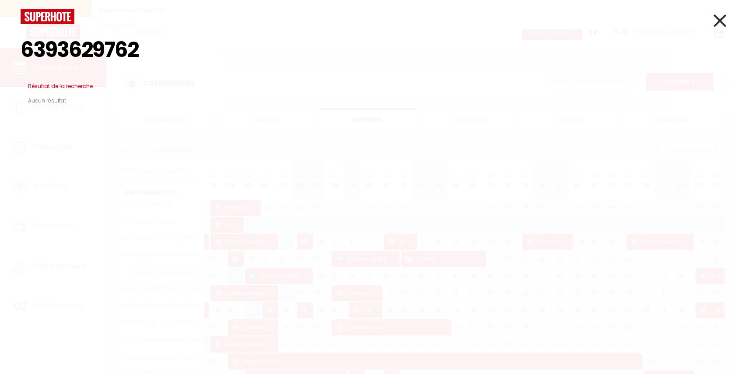
type input "6393629762"
click at [716, 19] on icon at bounding box center [720, 21] width 13 height 22
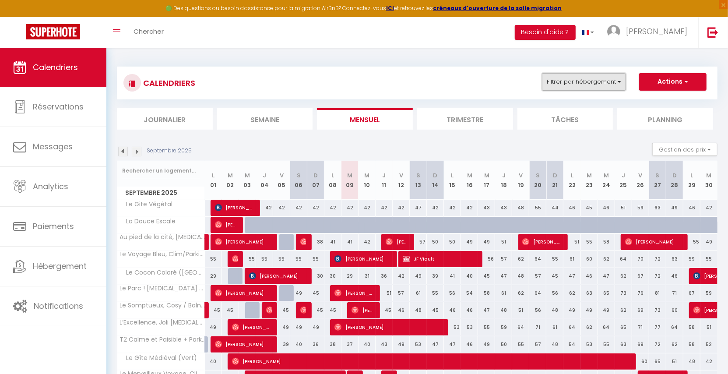
click at [586, 84] on button "Filtrer par hébergement" at bounding box center [584, 82] width 84 height 18
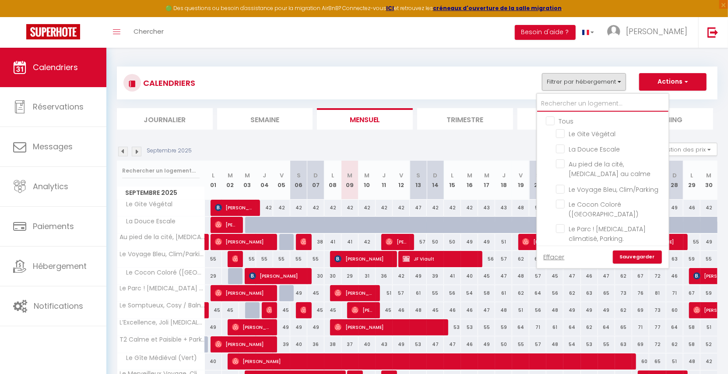
click at [584, 98] on input "text" at bounding box center [602, 104] width 131 height 16
type input "t"
checkbox input "false"
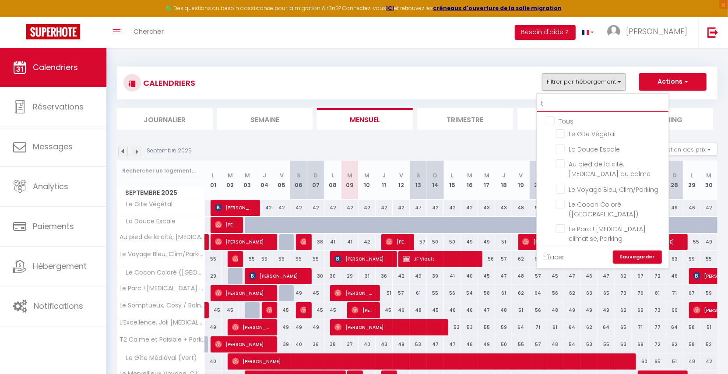
checkbox input "false"
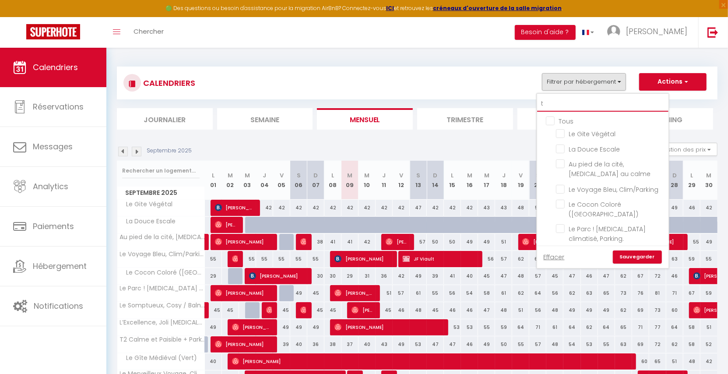
checkbox input "false"
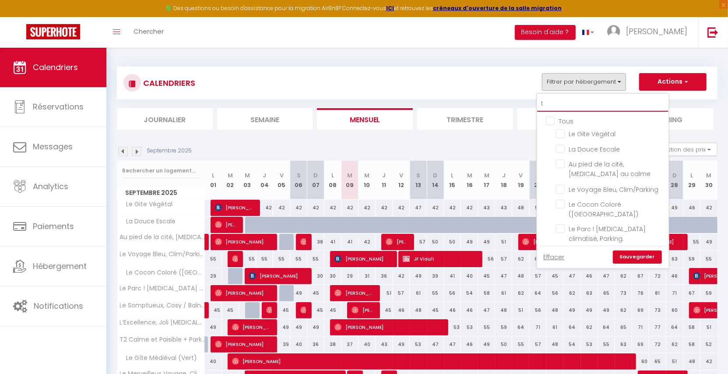
checkbox input "false"
type input "t3"
checkbox input "false"
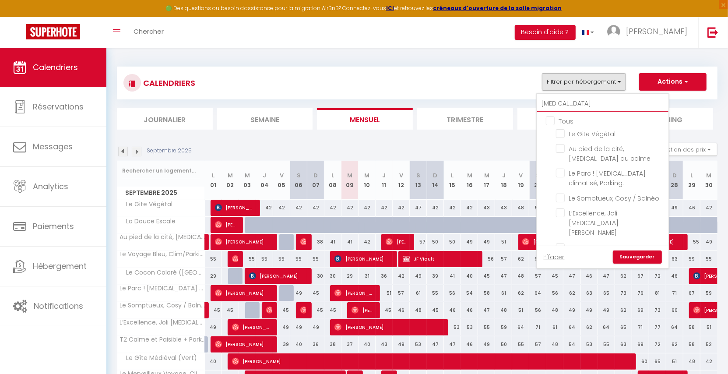
checkbox input "false"
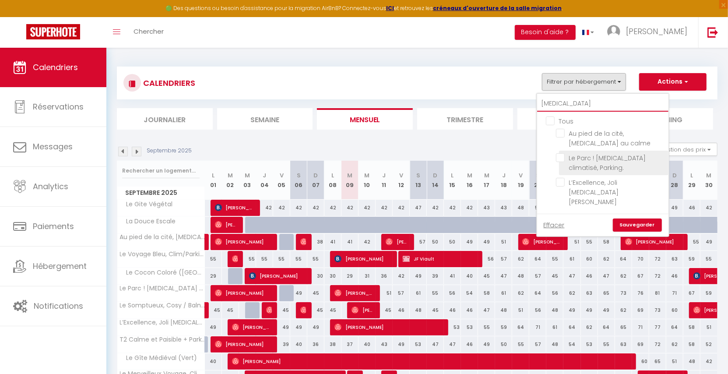
type input "t3"
click at [585, 153] on input "Le Parc ! [MEDICAL_DATA] climatisé, Parking." at bounding box center [610, 157] width 109 height 9
checkbox input "true"
checkbox input "false"
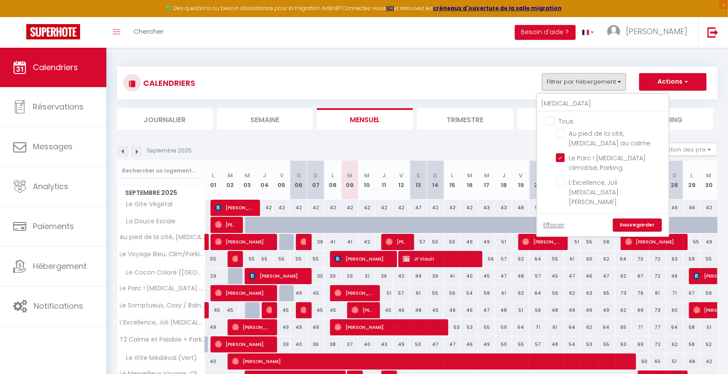
click at [640, 218] on link "Sauvegarder" at bounding box center [637, 224] width 49 height 13
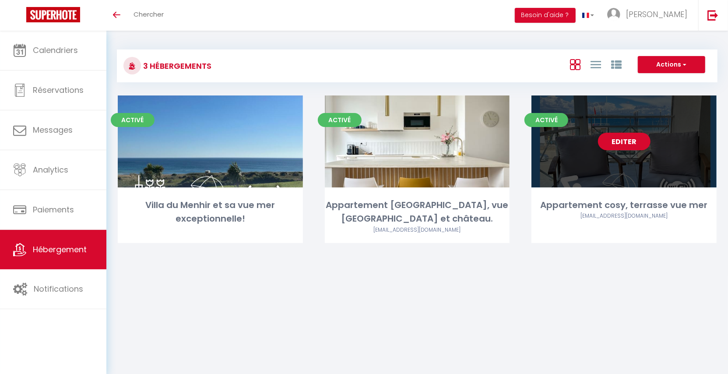
click at [631, 141] on link "Editer" at bounding box center [624, 142] width 53 height 18
select select "3"
select select "2"
select select "1"
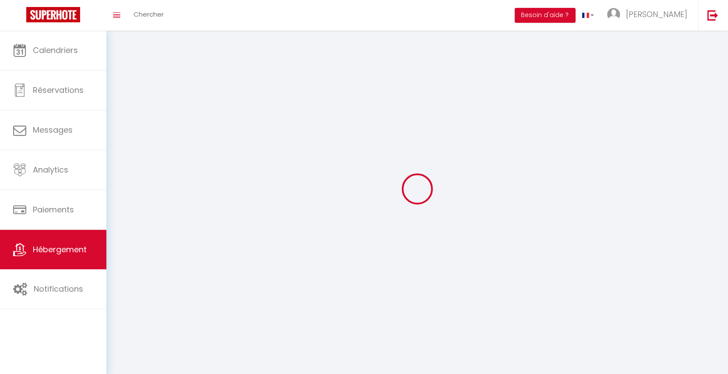
select select
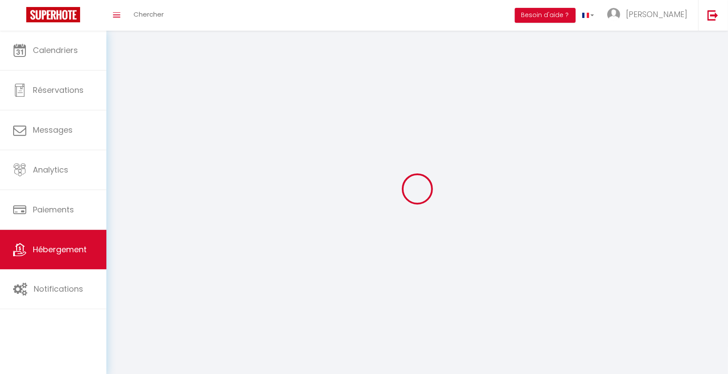
select select
checkbox input "false"
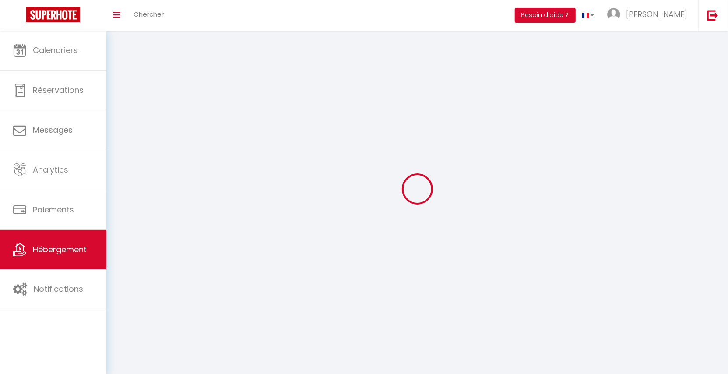
select select
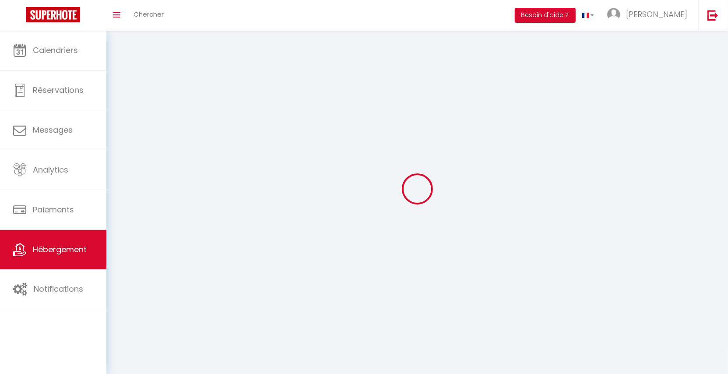
select select
checkbox input "false"
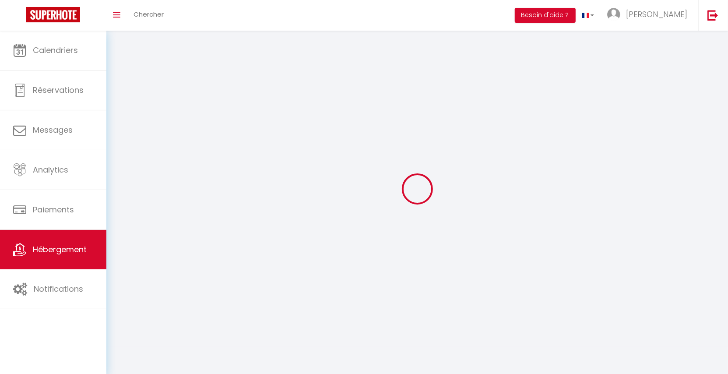
checkbox input "false"
select select
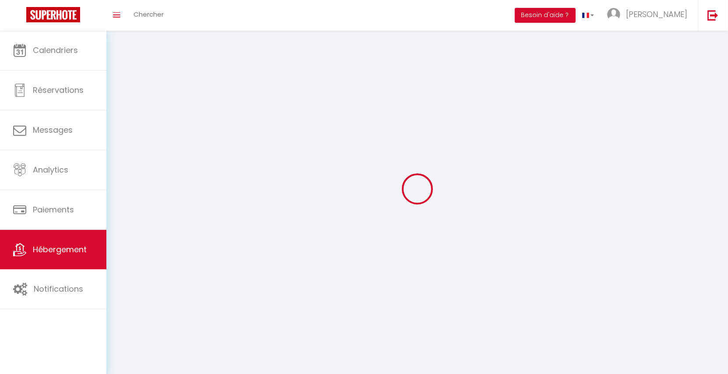
select select
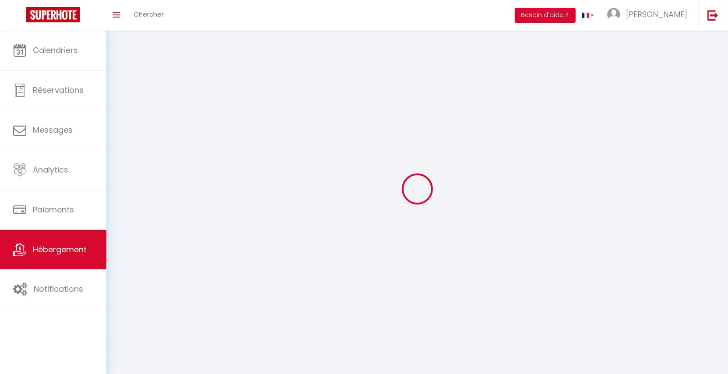
select select
checkbox input "false"
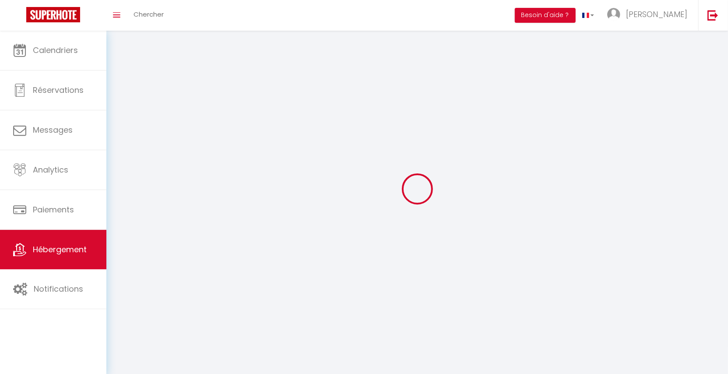
checkbox input "false"
select select
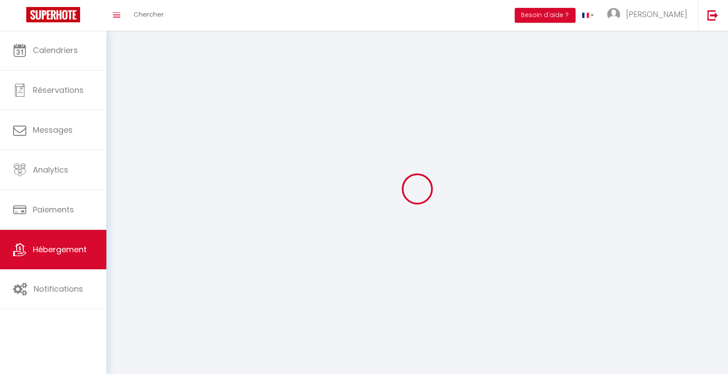
select select
checkbox input "false"
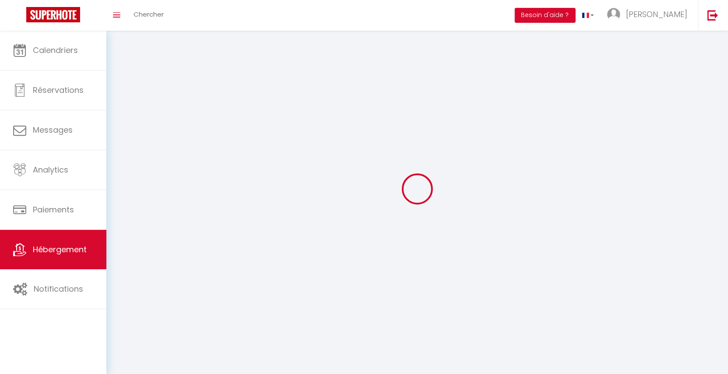
checkbox input "false"
select select
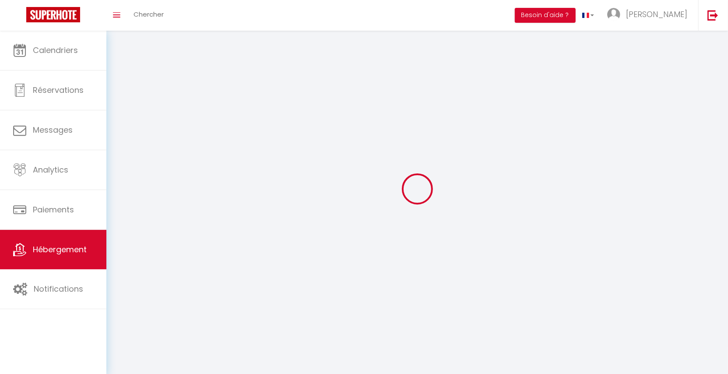
select select "28"
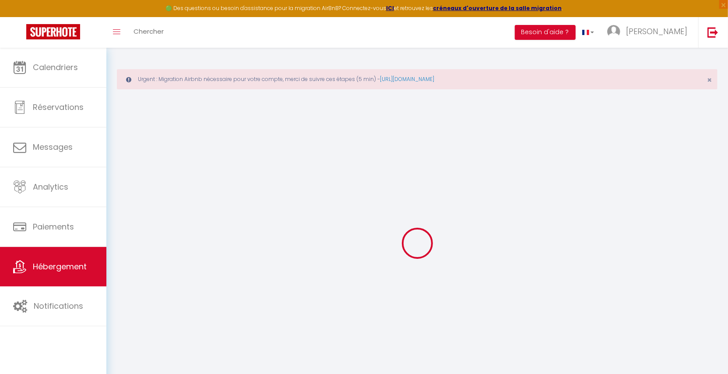
select select
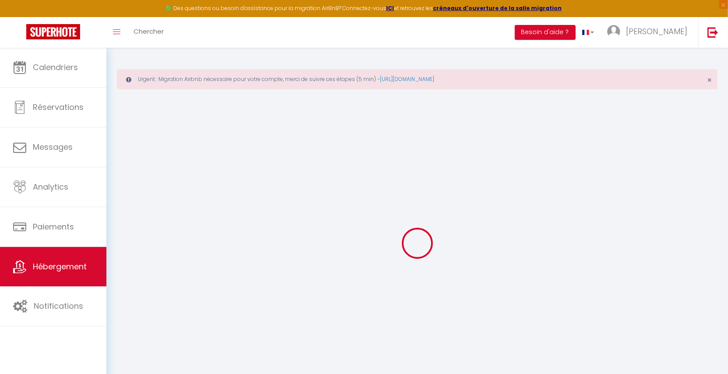
select select
checkbox input "false"
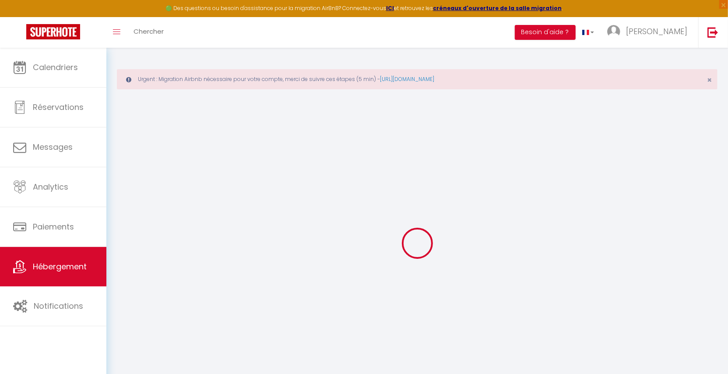
select select
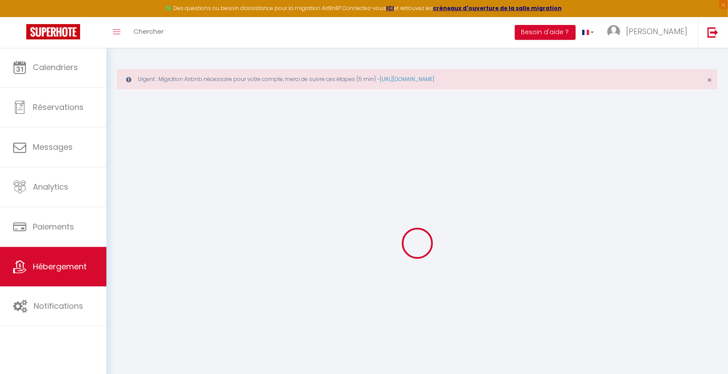
select select
checkbox input "false"
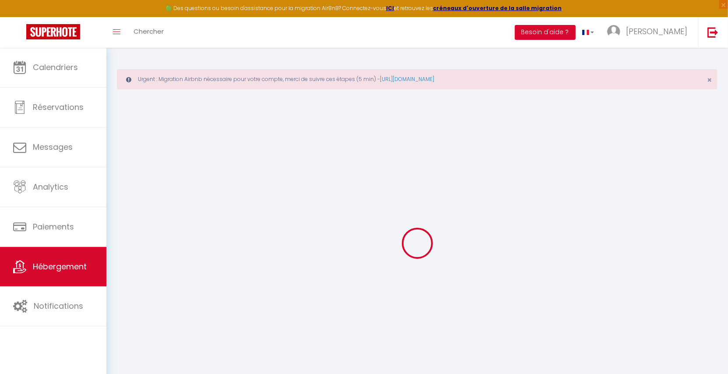
checkbox input "false"
select select
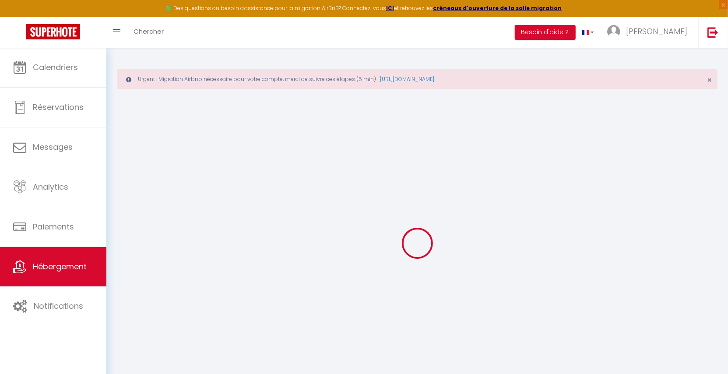
select select
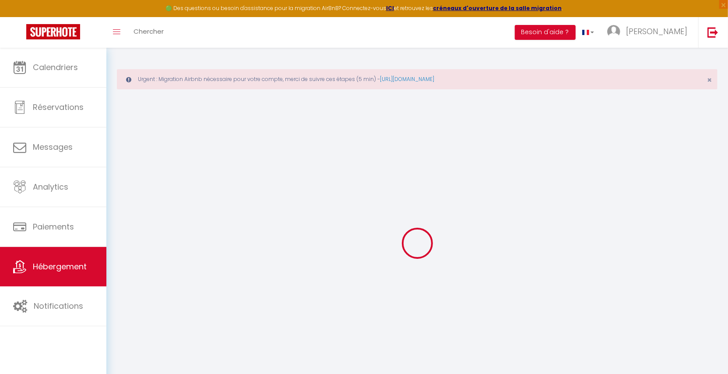
checkbox input "false"
select select
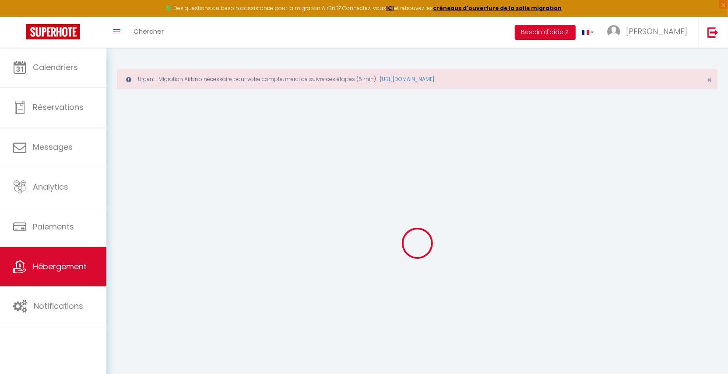
select select
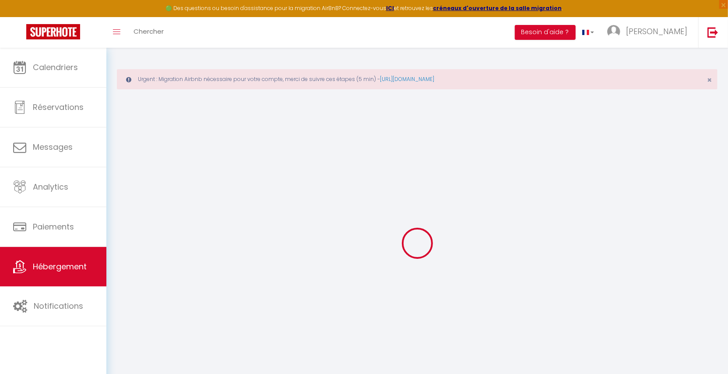
select select
checkbox input "false"
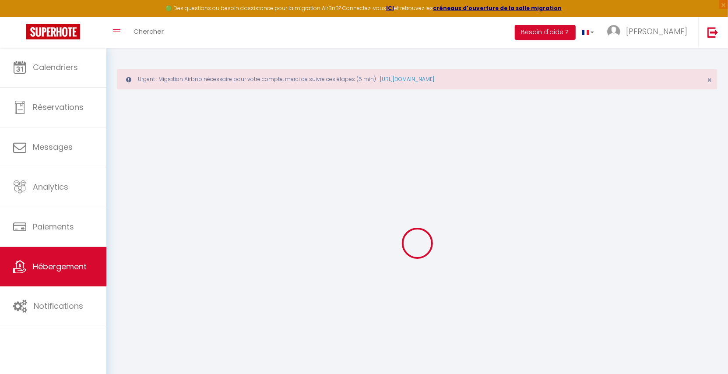
checkbox input "false"
select select
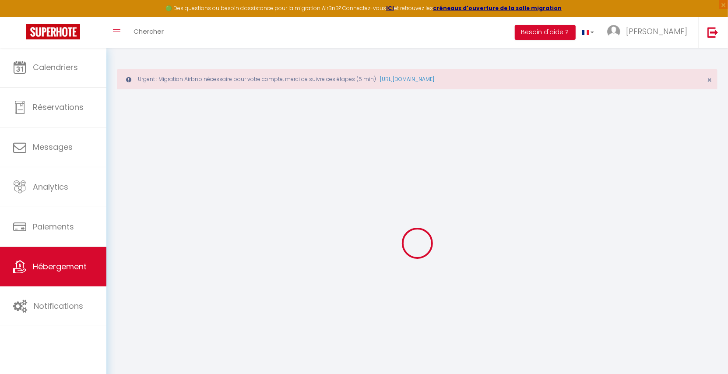
select select
checkbox input "false"
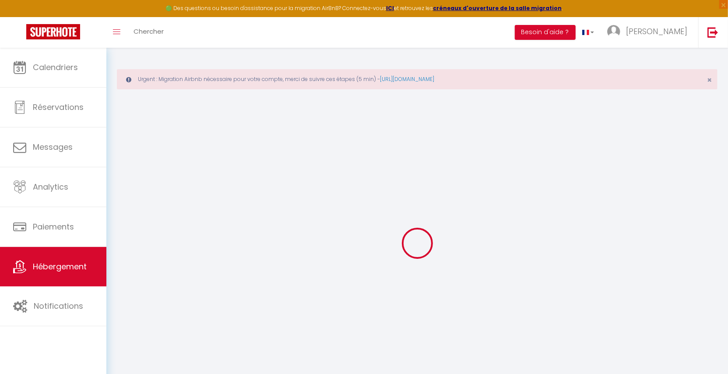
checkbox input "false"
select select
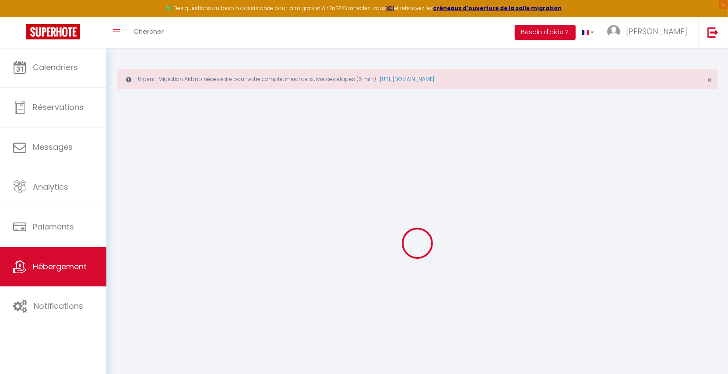
type input "Appartement cosy, terrasse vue mer"
type input "Marc"
type input "WARME"
type input "415 route du phare"
type input "29810"
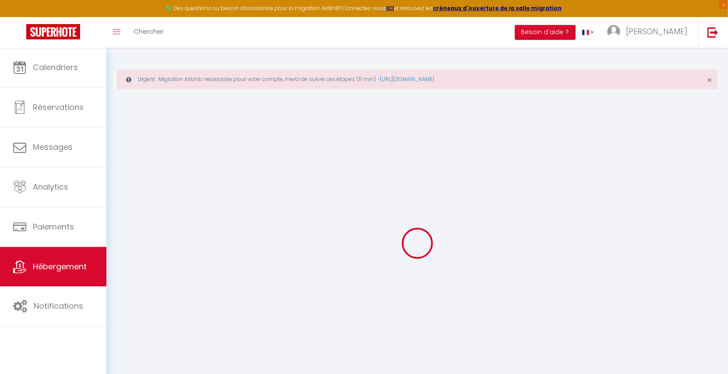
type input "Plouarzel"
type input "40"
type input "5"
type input "30"
type input "5"
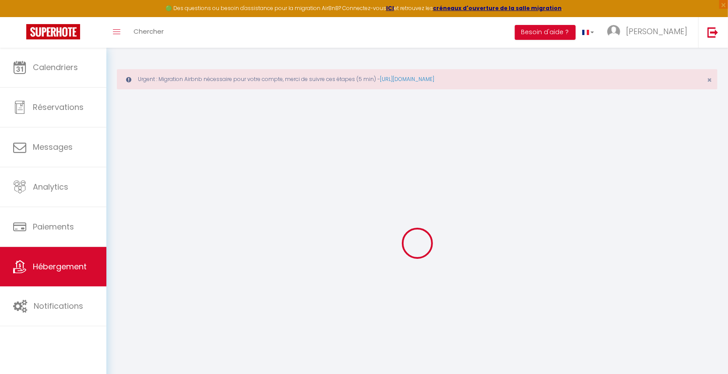
type input "100"
type input "300"
select select
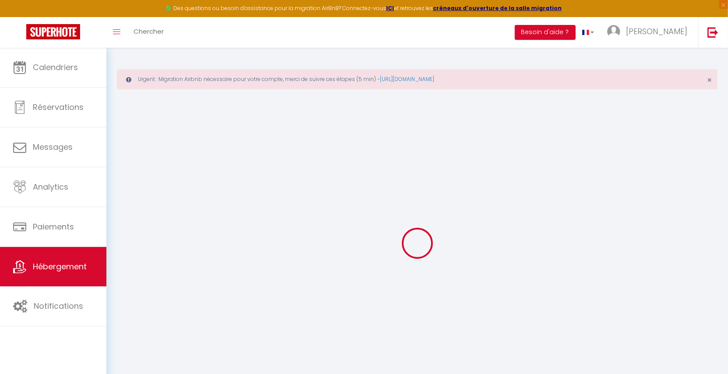
select select
type input "1 bd de la mer"
type input "29217"
type input "Plougonvelin"
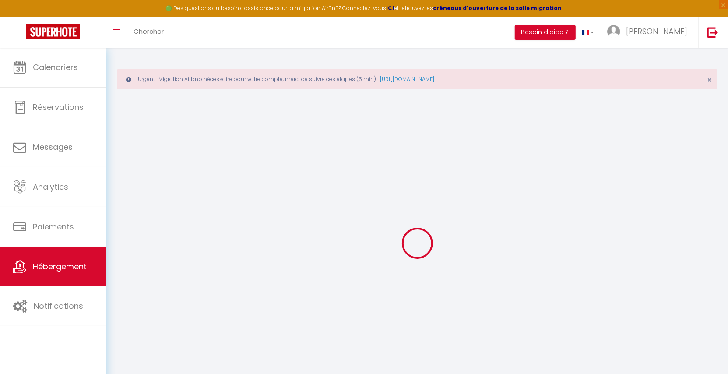
type input "warmhouse.conciergerie@gmail.com"
select select "12485"
checkbox input "false"
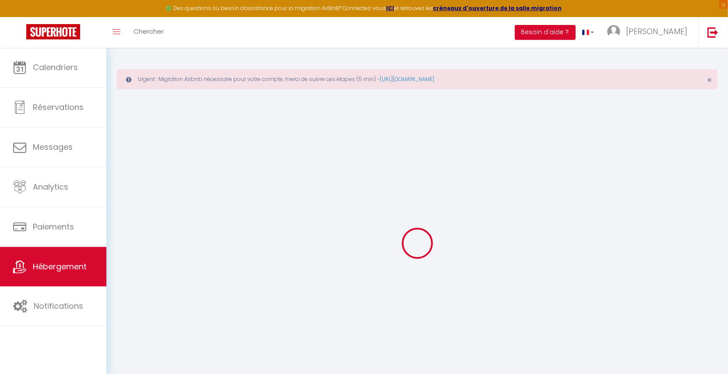
checkbox input "false"
radio input "true"
type input "0"
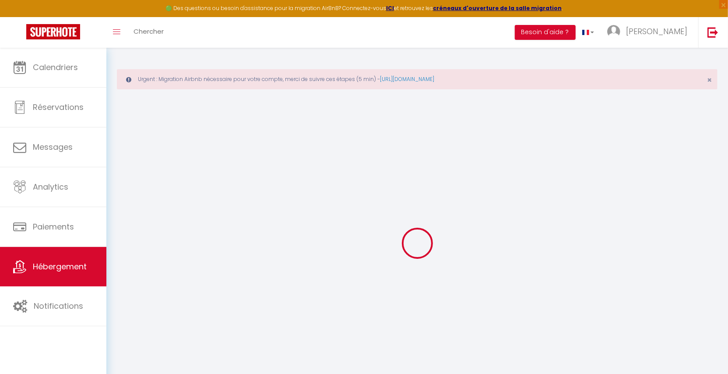
type input "0"
select select
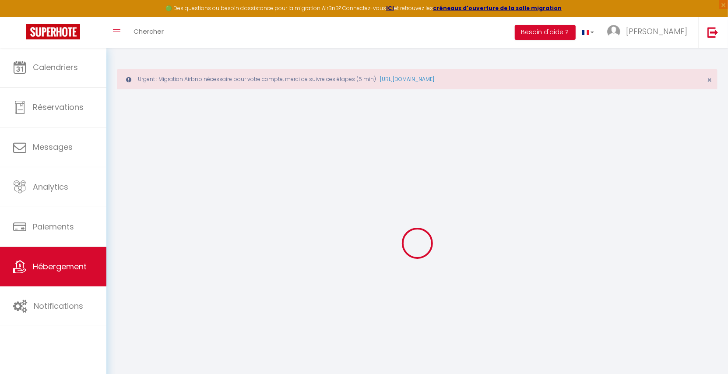
select select
checkbox input "false"
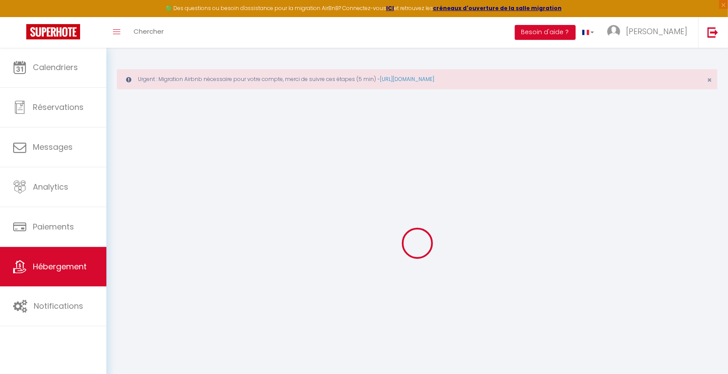
select select
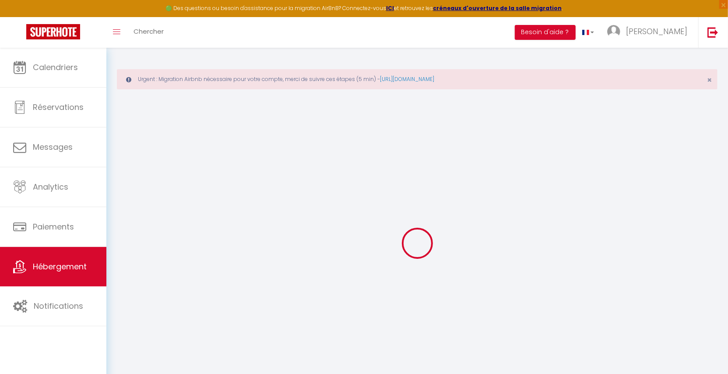
checkbox input "false"
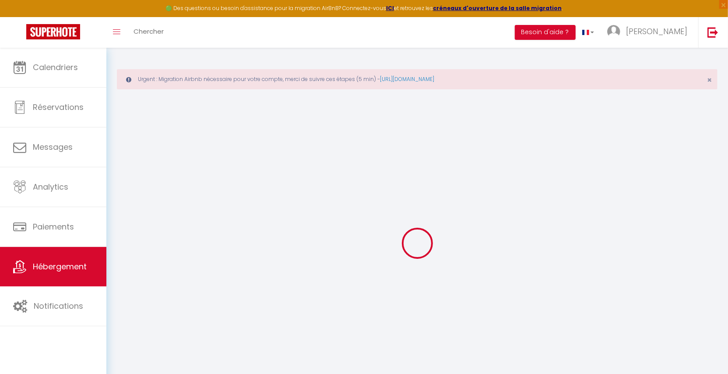
checkbox input "false"
select select "16:00"
select select
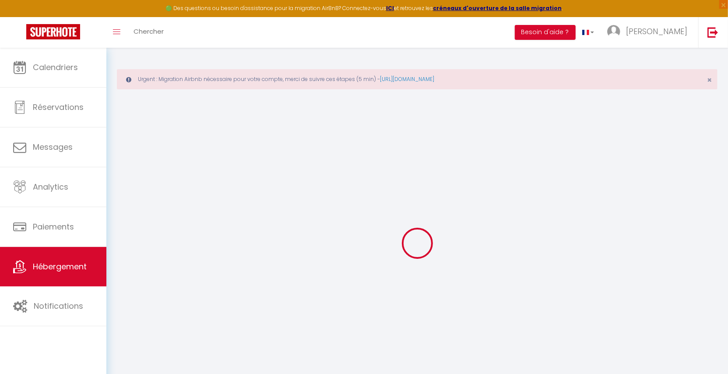
select select "10:00"
select select "30"
select select "120"
select select
checkbox input "false"
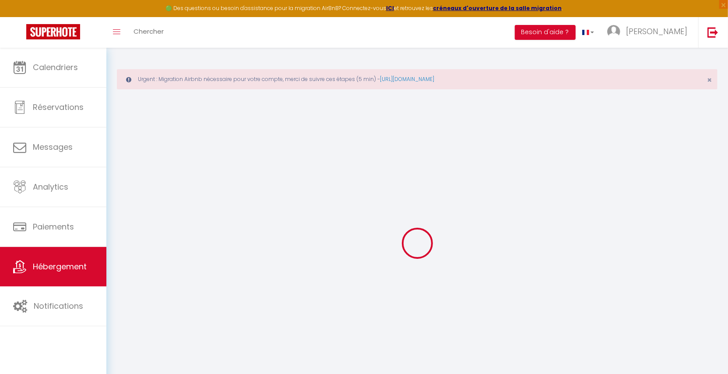
checkbox input "false"
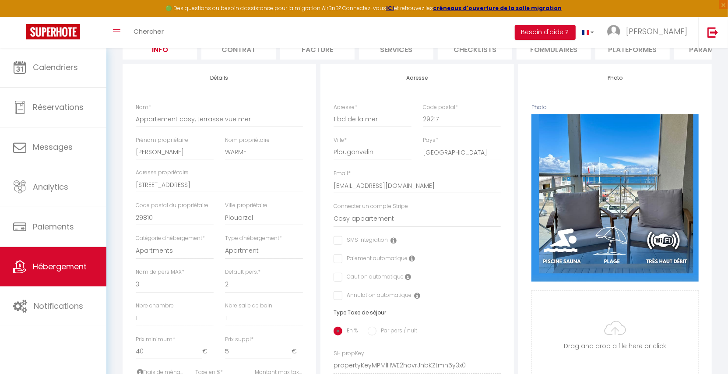
scroll to position [151, 0]
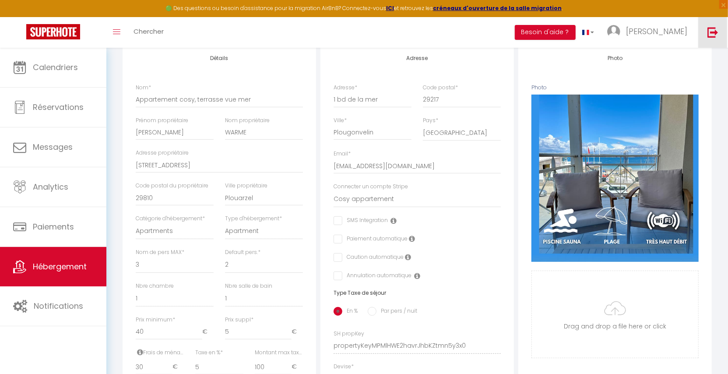
click at [714, 35] on img at bounding box center [712, 32] width 11 height 11
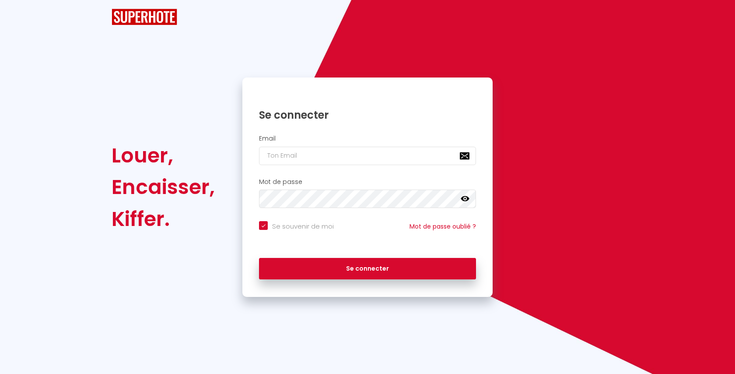
checkbox input "true"
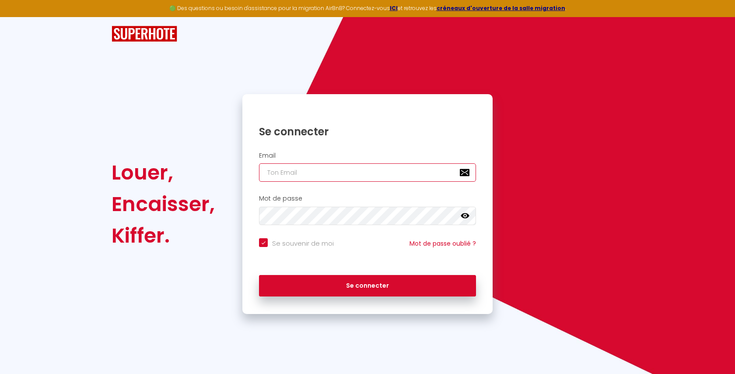
type input "l1@superhote.com"
checkbox input "true"
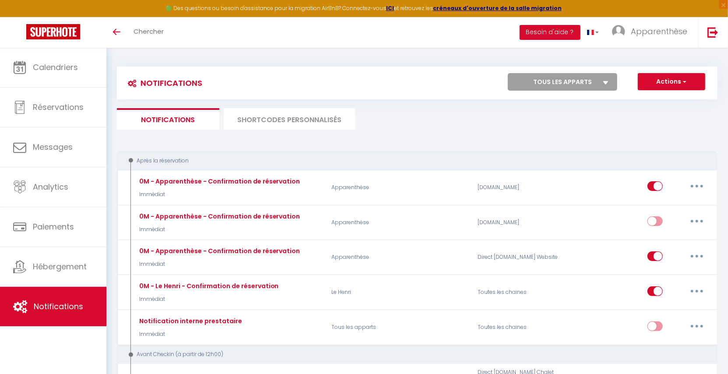
click at [570, 77] on select "Tous les apparts Apparenthèse Le Henri" at bounding box center [562, 82] width 109 height 18
select select "22012"
click at [508, 73] on select "Tous les apparts Apparenthèse Le Henri" at bounding box center [562, 82] width 109 height 18
checkbox input "false"
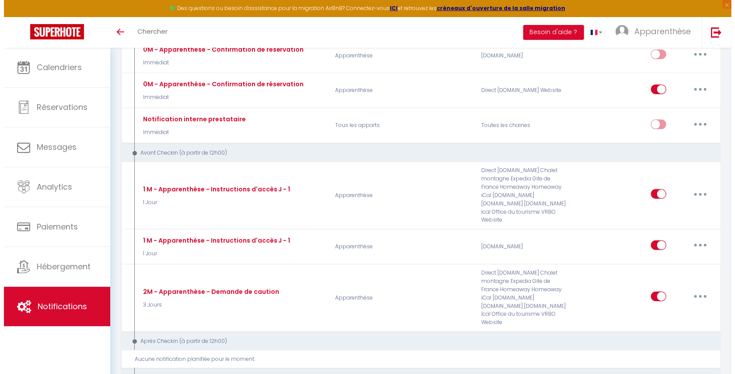
scroll to position [170, 0]
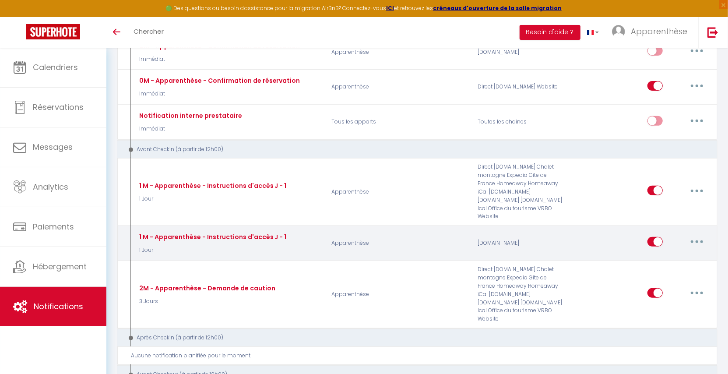
click at [691, 235] on button "button" at bounding box center [697, 242] width 25 height 14
click at [683, 254] on link "Editer" at bounding box center [674, 261] width 65 height 15
type input "1 M - Apparenthèse - Instructions d'accès J - 1"
select select "1 Jour"
select select "if_booking_is_paid"
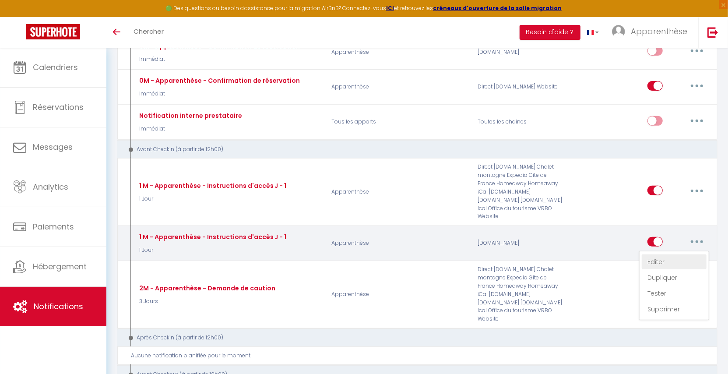
checkbox input "true"
checkbox input "false"
radio input "true"
type input "Procédure de check-in - [BOOKING:ID] - [GUEST:FIRST_NAME] [GUEST:LAST_NAME] - […"
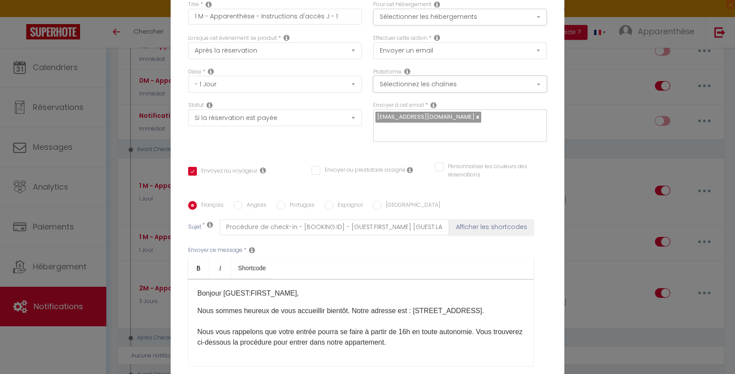
click at [454, 86] on button "Sélectionnez les chaînes" at bounding box center [460, 84] width 174 height 17
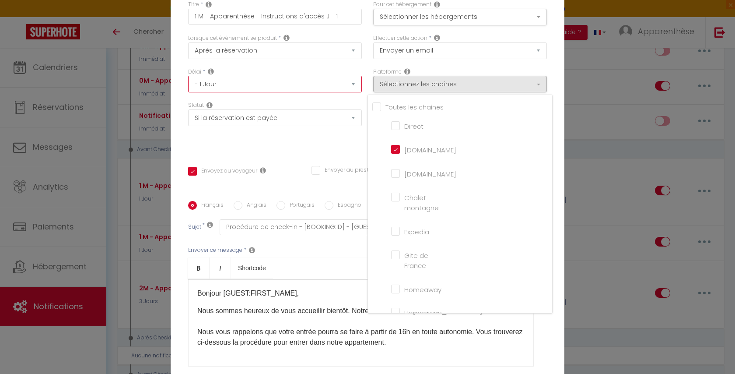
click at [335, 92] on select "Immédiat - 10 Minutes - 1 Heure - 2 Heures - 3 Heures - 4 Heures - 5 Heures - 6…" at bounding box center [275, 84] width 174 height 17
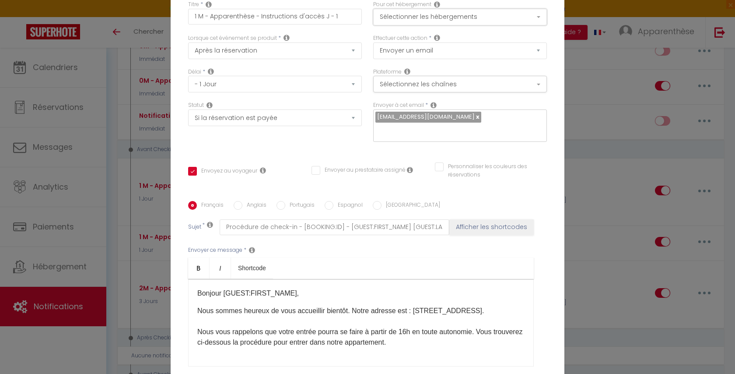
click at [389, 25] on button "Sélectionner les hébergements" at bounding box center [460, 17] width 174 height 17
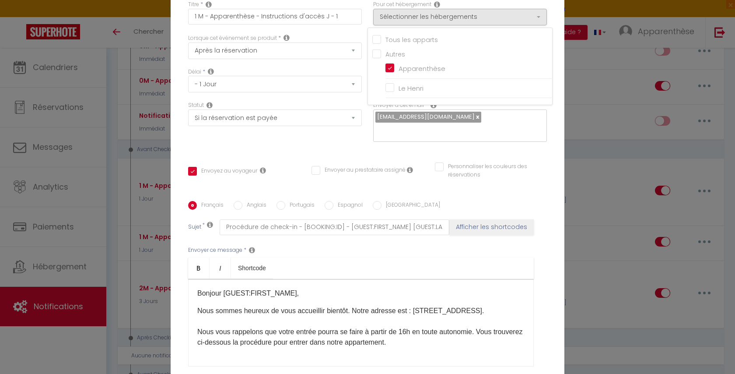
click at [555, 26] on div "Titre * 1 M - Apparenthèse - Instructions d'accès J - 1 Pour cet hébergement Sé…" at bounding box center [368, 201] width 394 height 419
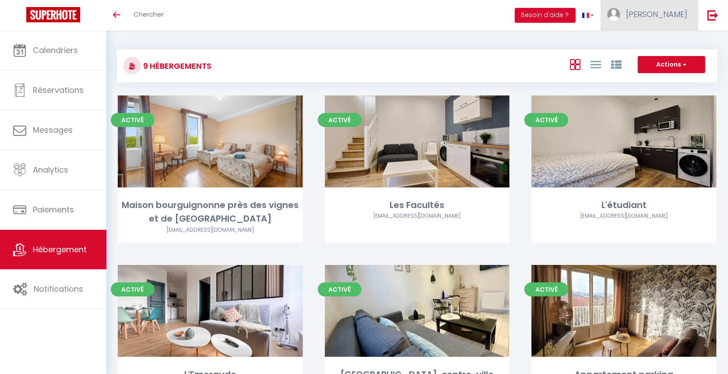
click at [678, 9] on span "[PERSON_NAME]" at bounding box center [656, 14] width 61 height 11
click at [579, 41] on div "9 Hébergements Actions Créer un Hébergement Nouveau groupe Initialiser les appa…" at bounding box center [417, 61] width 600 height 41
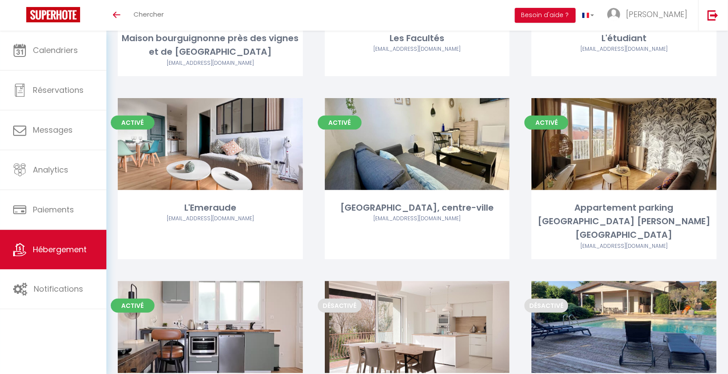
scroll to position [170, 0]
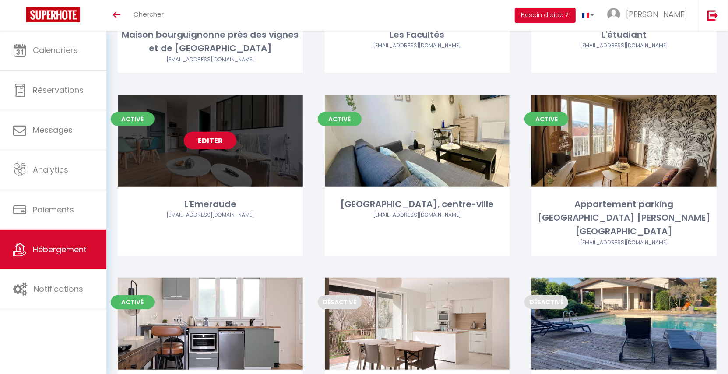
click at [211, 140] on link "Editer" at bounding box center [210, 141] width 53 height 18
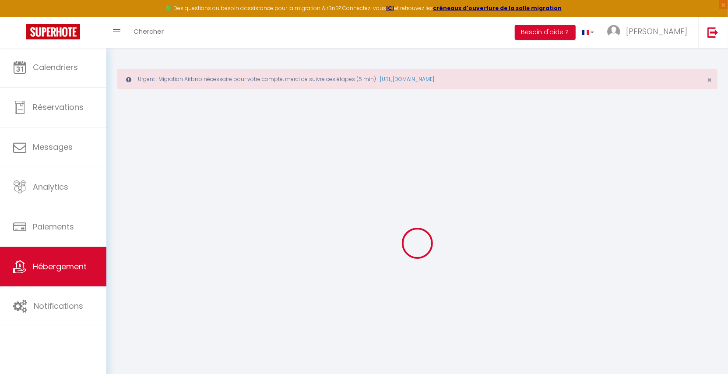
select select "+ 20 %"
select select "+ 30 %"
select select "- 2 %"
select select
checkbox input "true"
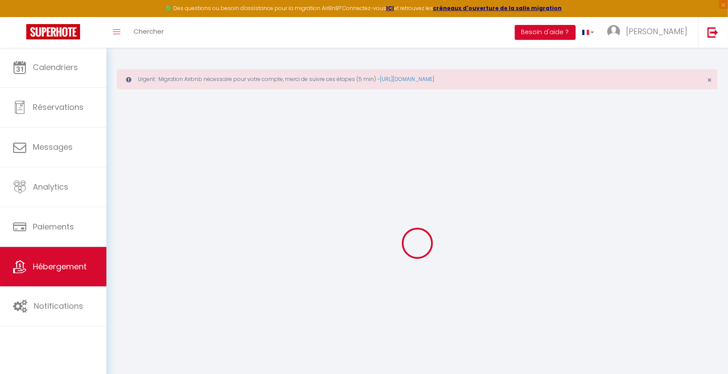
checkbox input "false"
checkbox input "true"
checkbox input "false"
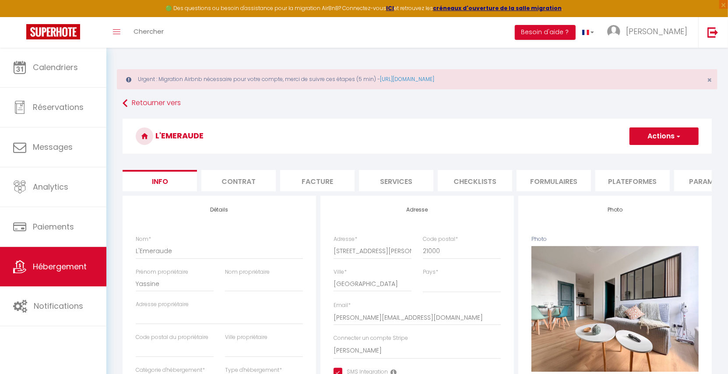
click at [630, 180] on li "Plateformes" at bounding box center [632, 180] width 74 height 21
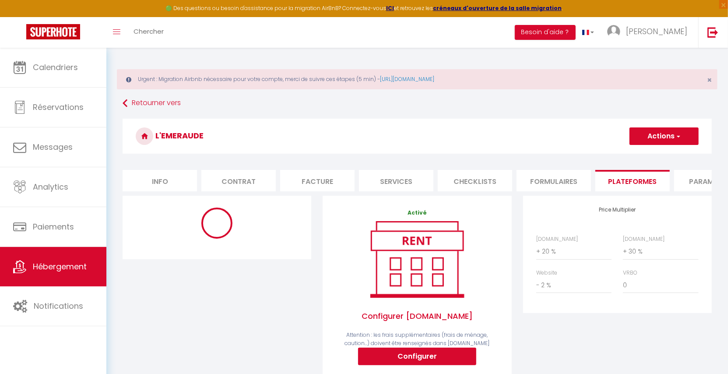
select select "365"
select select "EUR"
select select
select select "13037-1451414690676279831"
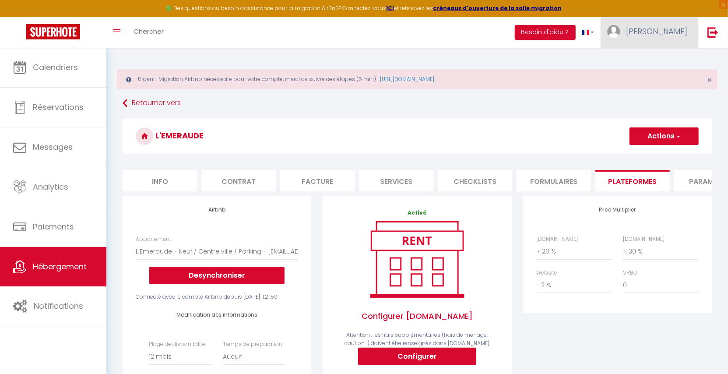
click at [677, 40] on link "[PERSON_NAME]" at bounding box center [649, 32] width 98 height 31
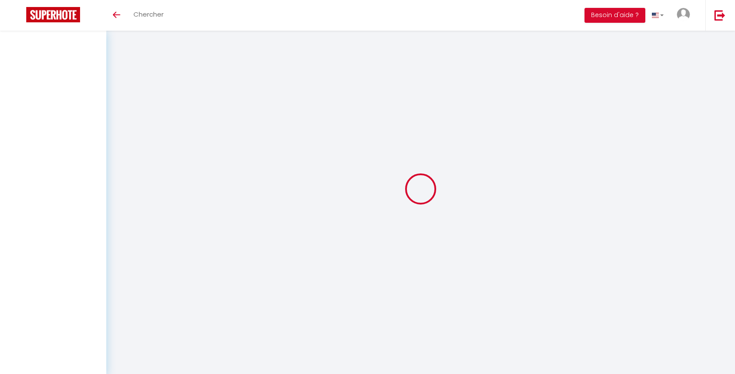
select select "28"
type input "WsaE8QMKusJfjkogU0Gob5mN1"
type input "ZgGVlytT3qAAr7Ms7vmonOwIA"
type input "[URL][DOMAIN_NAME]"
select select "fr"
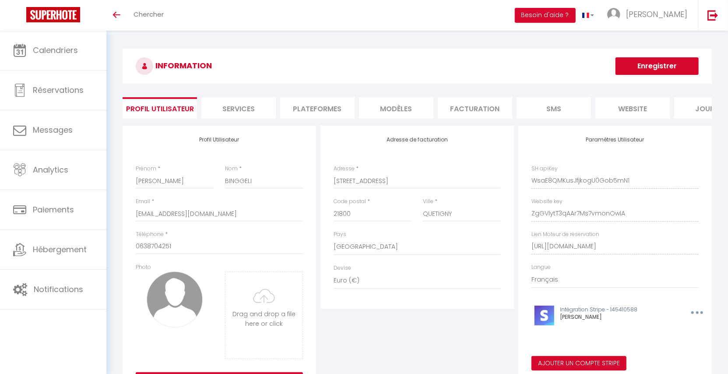
click at [311, 100] on li "Plateformes" at bounding box center [317, 107] width 74 height 21
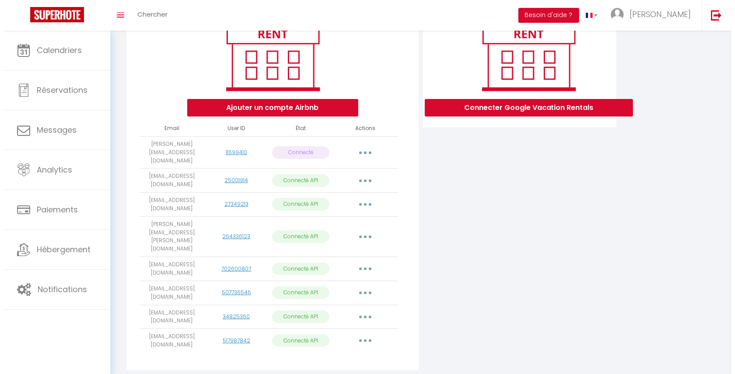
scroll to position [132, 0]
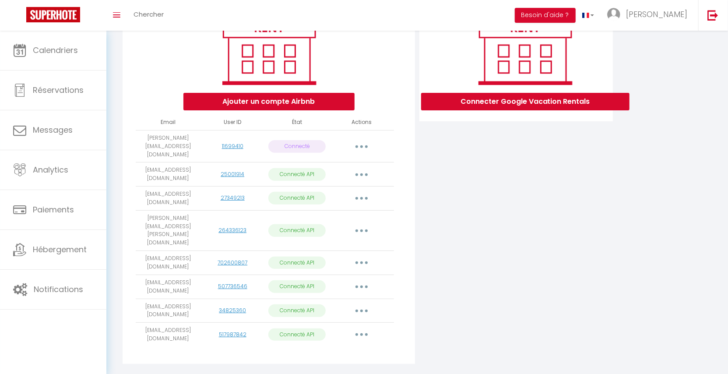
click at [367, 256] on button "button" at bounding box center [361, 263] width 25 height 14
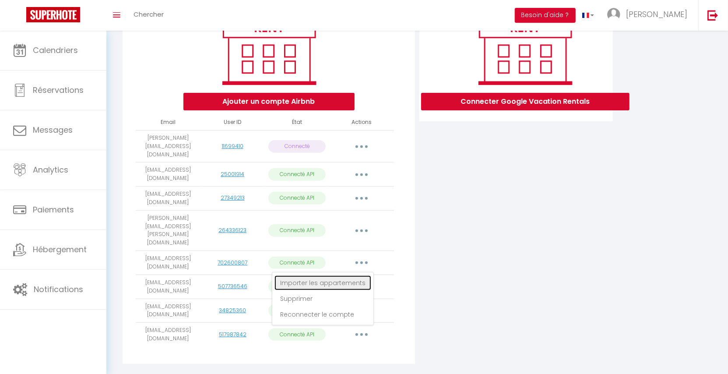
click at [358, 275] on link "Importer les appartements" at bounding box center [322, 282] width 97 height 15
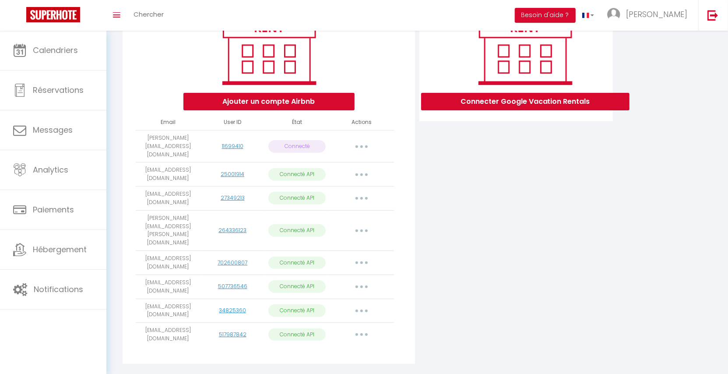
select select "72800"
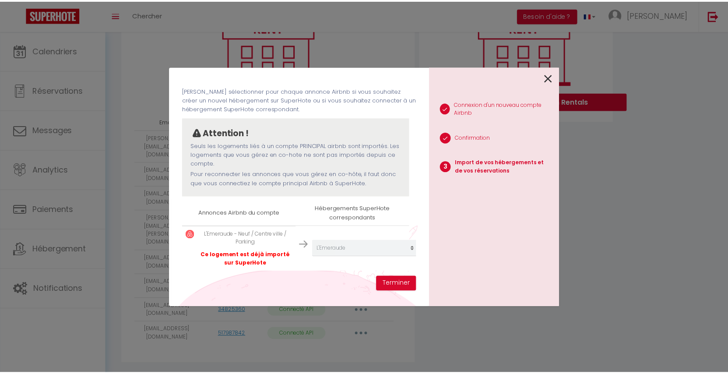
scroll to position [41, 0]
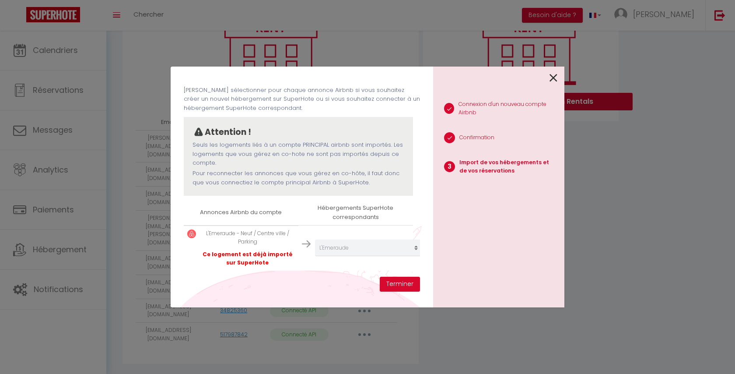
click at [555, 77] on icon at bounding box center [554, 77] width 8 height 13
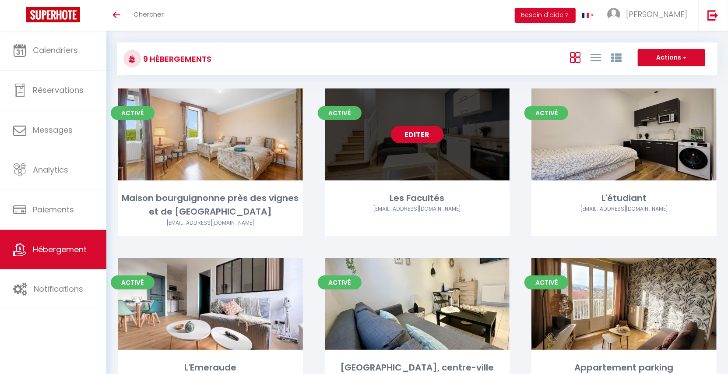
scroll to position [5, 0]
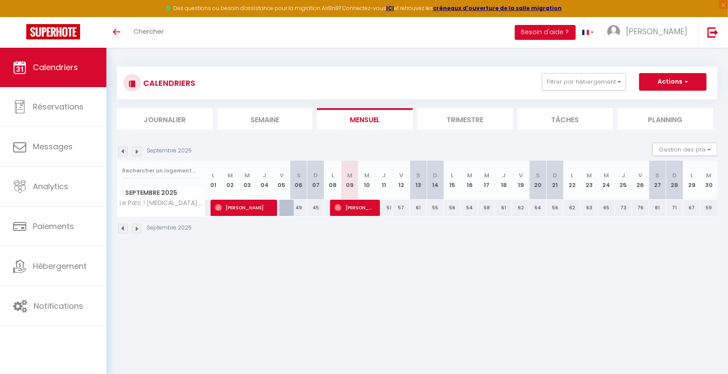
click at [484, 121] on li "Trimestre" at bounding box center [465, 118] width 96 height 21
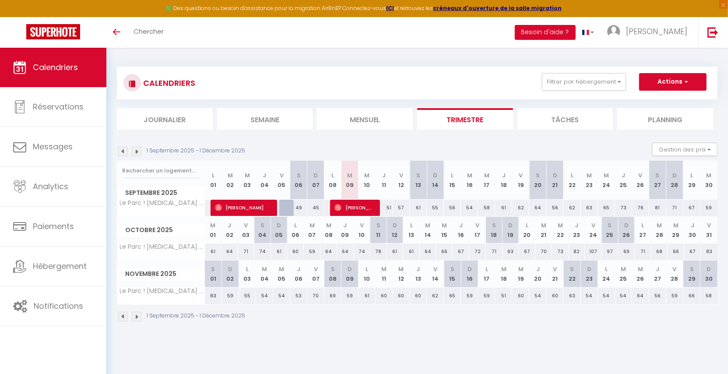
click at [121, 151] on img at bounding box center [123, 152] width 10 height 10
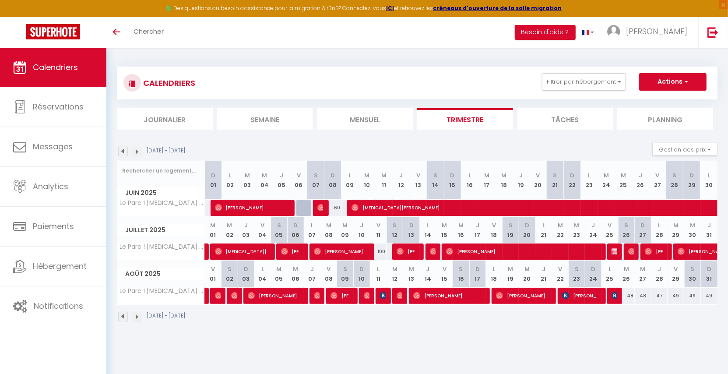
click at [138, 153] on img at bounding box center [137, 152] width 10 height 10
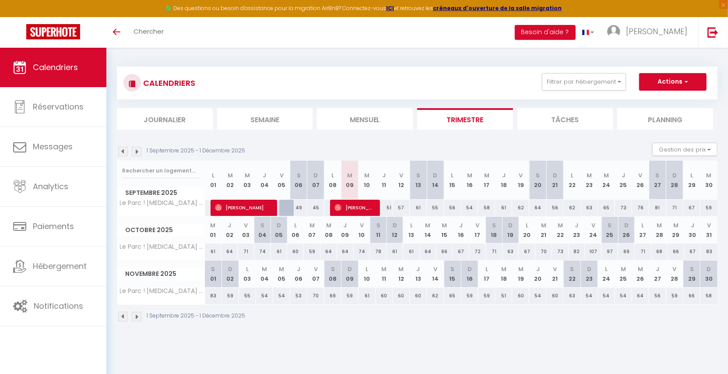
click at [270, 67] on div "CALENDRIERS Filtrer par hébergement Tous Le Gite Végétal La Douce Escale Au pie…" at bounding box center [417, 83] width 600 height 33
click at [285, 206] on div at bounding box center [287, 208] width 17 height 17
type input "48"
type input "Ven 05 Septembre 2025"
type input "Sam 06 Septembre 2025"
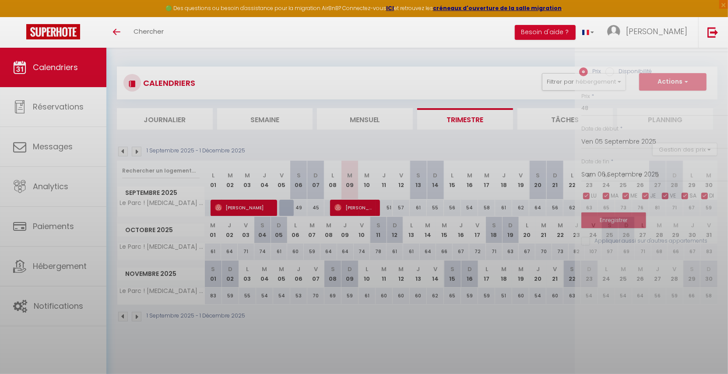
click at [286, 209] on div at bounding box center [364, 187] width 728 height 374
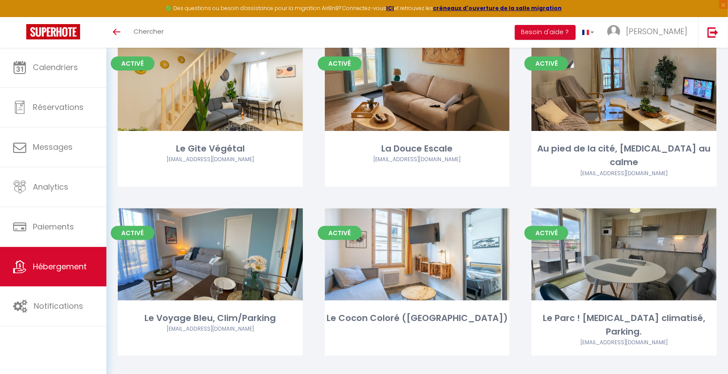
scroll to position [79, 0]
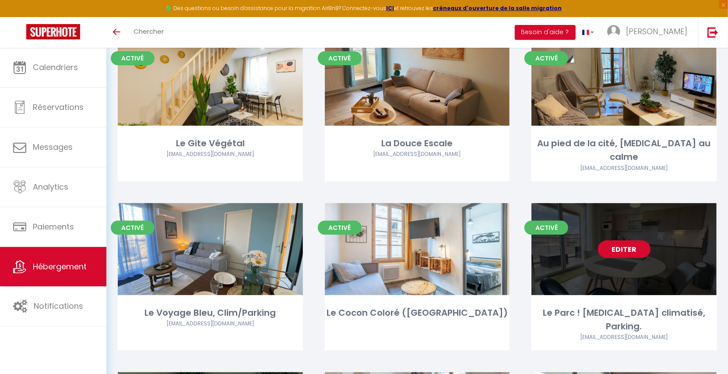
click at [620, 240] on link "Editer" at bounding box center [624, 249] width 53 height 18
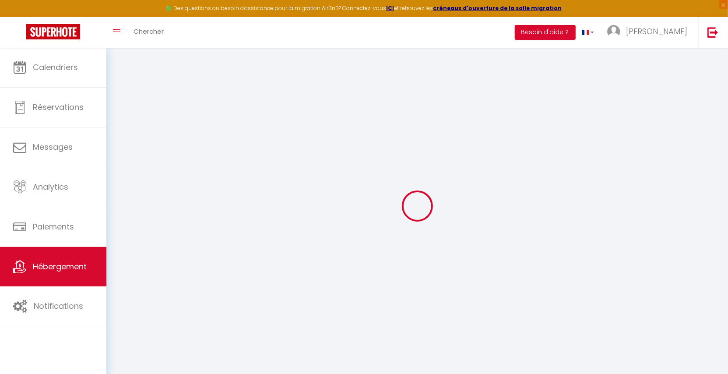
select select
type input "[PERSON_NAME][EMAIL_ADDRESS][PERSON_NAME][DOMAIN_NAME]"
type input "[EMAIL_ADDRESS][DOMAIN_NAME]"
type input "14738612"
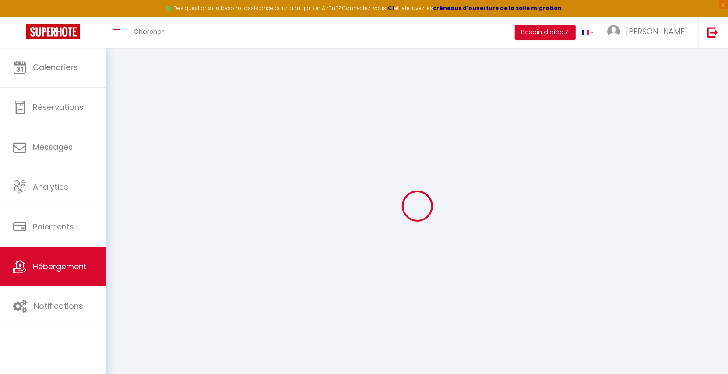
select select "+ 70 %"
select select
checkbox input "false"
checkbox input "true"
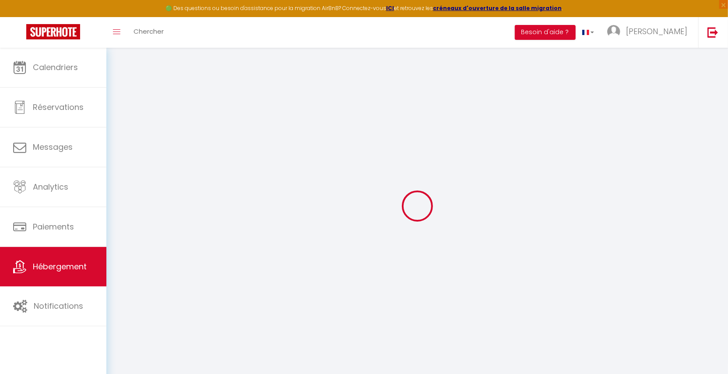
checkbox input "false"
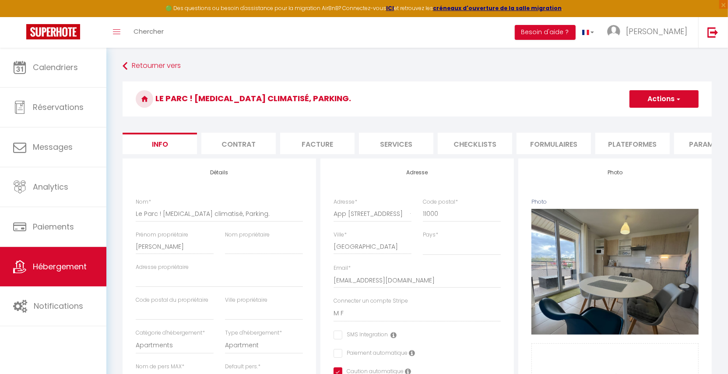
click at [625, 149] on li "Plateformes" at bounding box center [632, 143] width 74 height 21
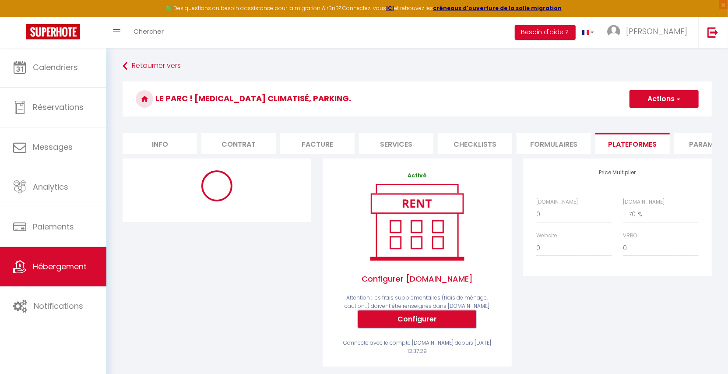
click at [438, 328] on button "Configurer" at bounding box center [417, 319] width 118 height 18
select select "90"
select select "EUR"
select select
select select "7582-1127192283699136980"
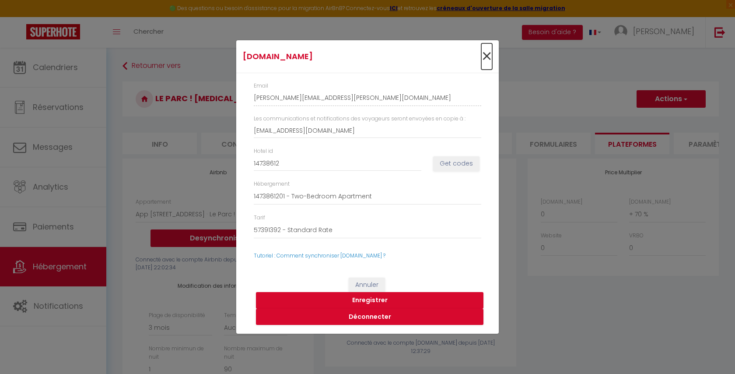
click span "×"
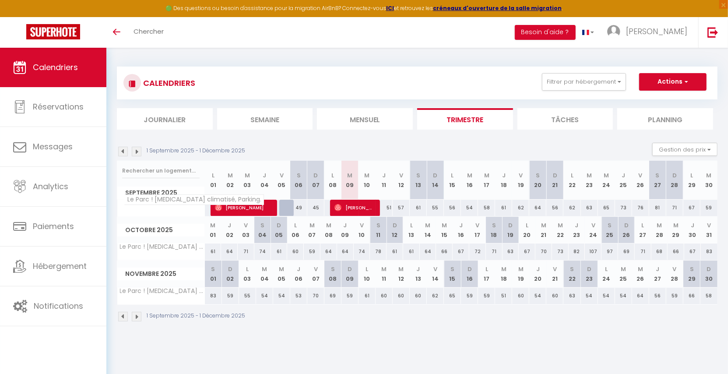
click at [181, 199] on span "Le Parc ! [MEDICAL_DATA] climatisé, Parking." at bounding box center [194, 199] width 140 height 11
copy tr "Le Parc ! [MEDICAL_DATA] climatisé, Parking."
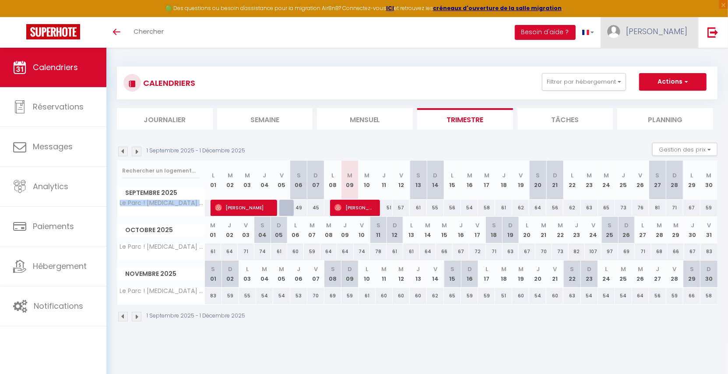
click at [673, 34] on span "[PERSON_NAME]" at bounding box center [656, 31] width 61 height 11
click at [661, 60] on link "Paramètres" at bounding box center [663, 60] width 65 height 15
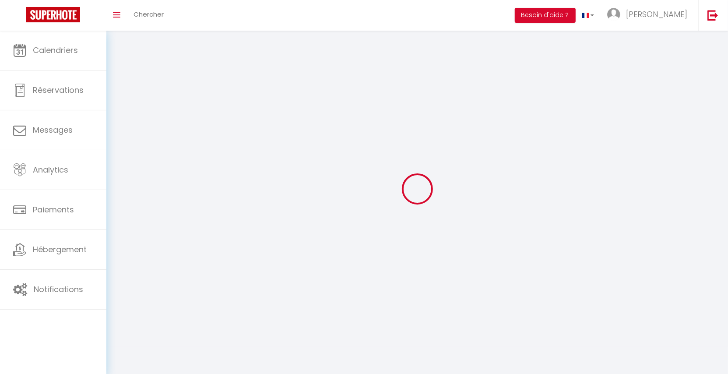
select select
type input "[PERSON_NAME]"
type input "Tsibah"
type input "+33756855136"
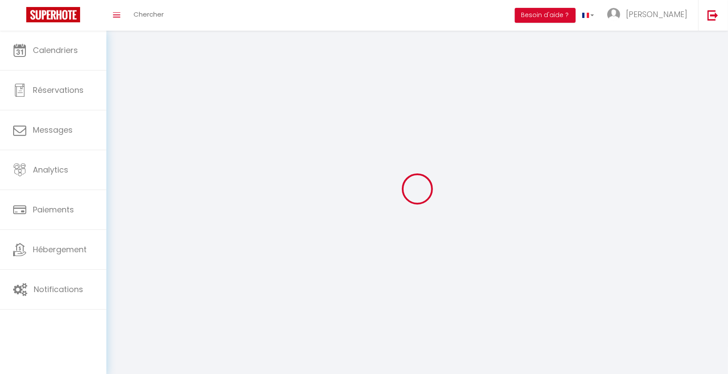
type input "11 Avenue Robert Schuman"
type input "92100"
type input "Boulogne Billancourt"
type input "D67sIZOphY7mkgVMKWNkD1UWv"
type input "hDY7EF7rgV40xJD5XL1F27thr"
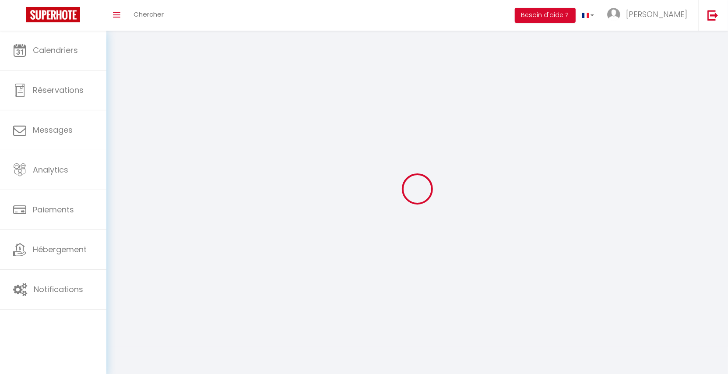
select select "28"
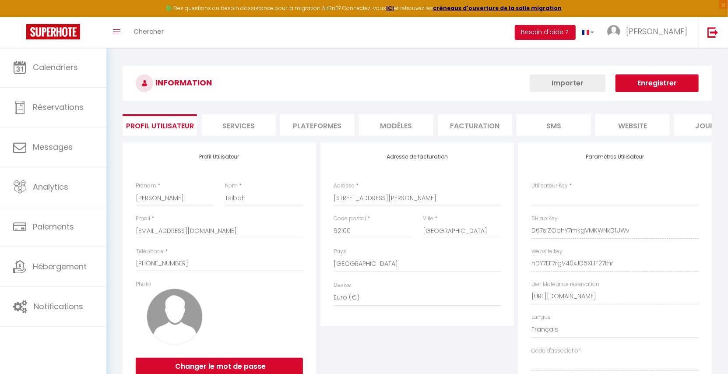
type input "D67sIZOphY7mkgVMKWNkD1UWv"
type input "hDY7EF7rgV40xJD5XL1F27thr"
type input "https://app.superhote.com/#/get-available-rentals/hDY7EF7rgV40xJD5XL1F27thr"
select select "fr"
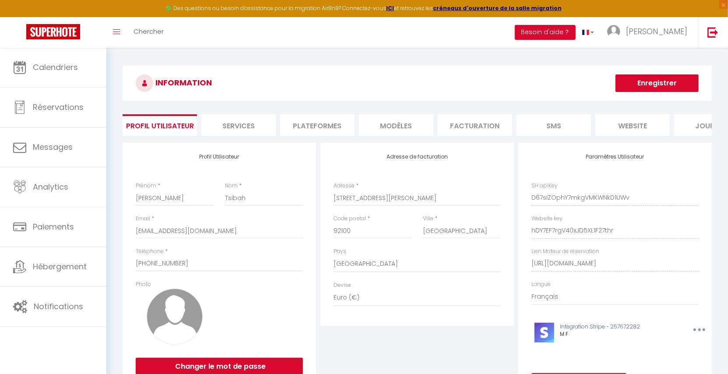
click at [155, 247] on div "Profil Utilisateur Prénom * Francois Nom * Tsibah Email * mnfsasu@gmail.com Tél…" at bounding box center [219, 264] width 193 height 243
click at [154, 239] on input "[EMAIL_ADDRESS][DOMAIN_NAME]" at bounding box center [219, 231] width 167 height 16
click at [711, 35] on img at bounding box center [712, 32] width 11 height 11
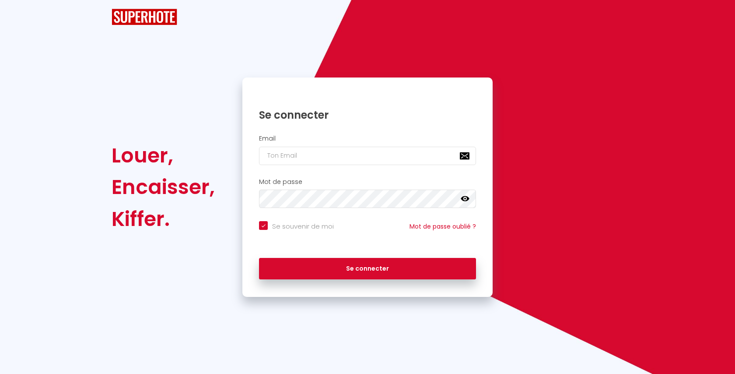
checkbox input "true"
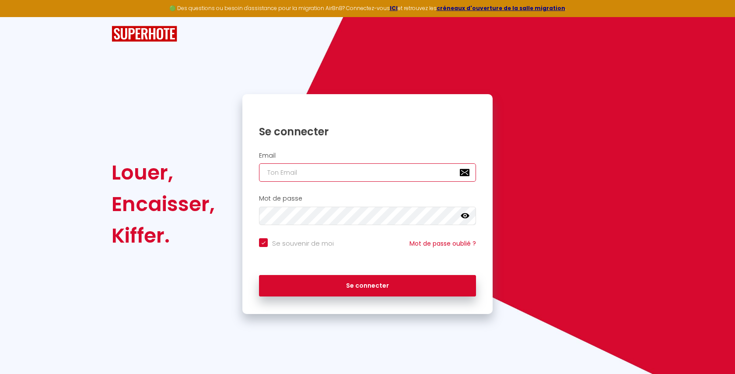
type input "l1@superhote.com"
checkbox input "true"
